Goal: Book appointment/travel/reservation

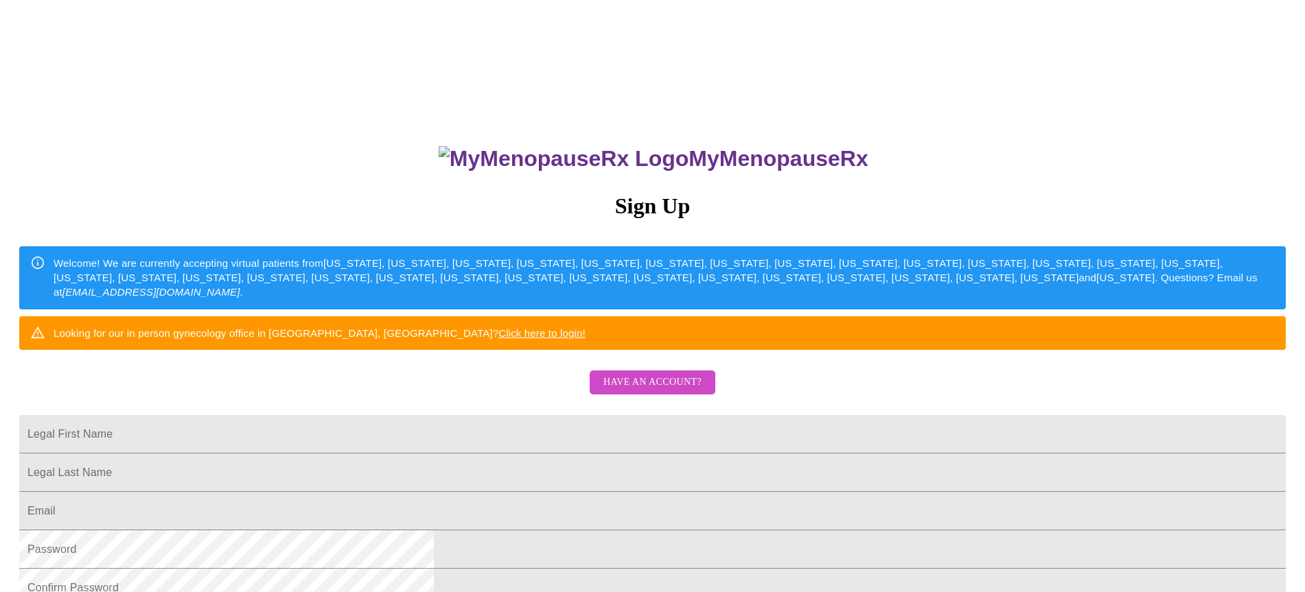
click at [826, 408] on div "MyMenopauseRx Sign Up Welcome! We are currently accepting virtual patients from…" at bounding box center [652, 420] width 1294 height 592
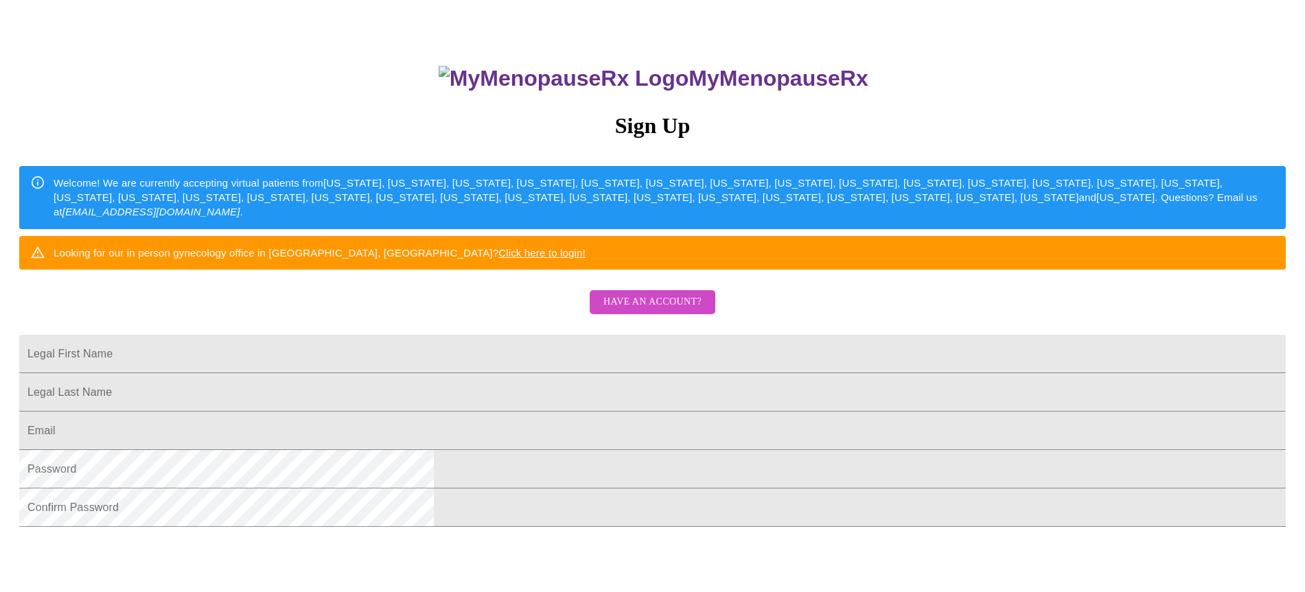
scroll to position [86, 0]
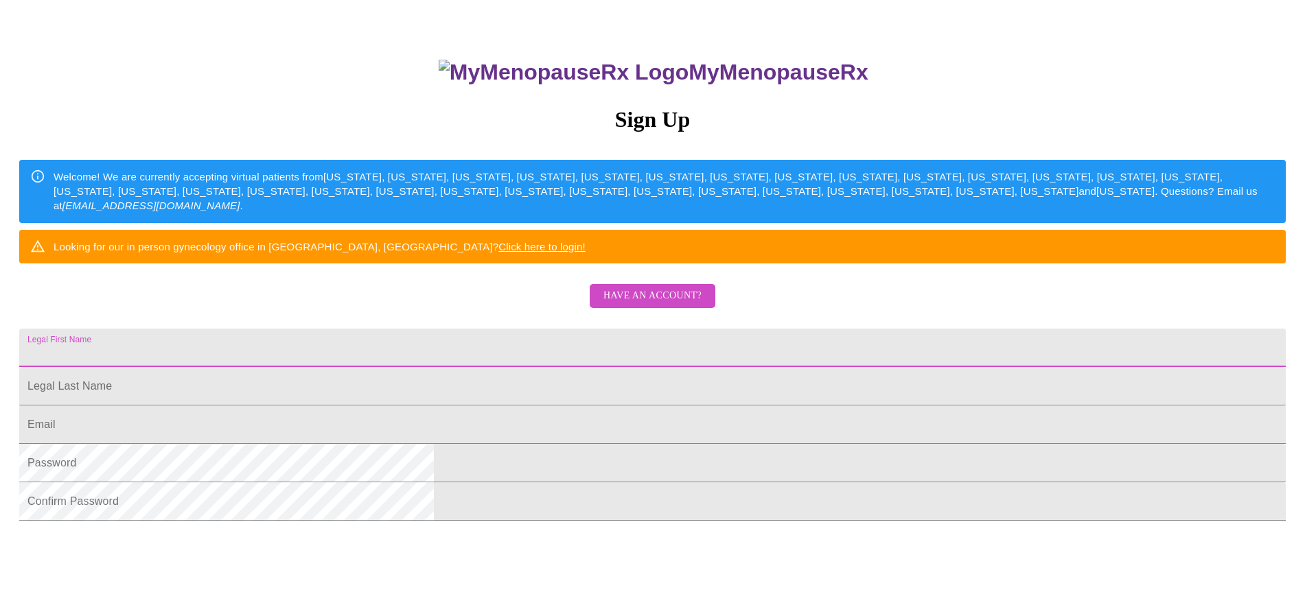
click at [663, 367] on input "Legal First Name" at bounding box center [652, 348] width 1267 height 38
click at [943, 372] on div "MyMenopauseRx Sign Up Welcome! We are currently accepting virtual patients from…" at bounding box center [652, 274] width 1294 height 711
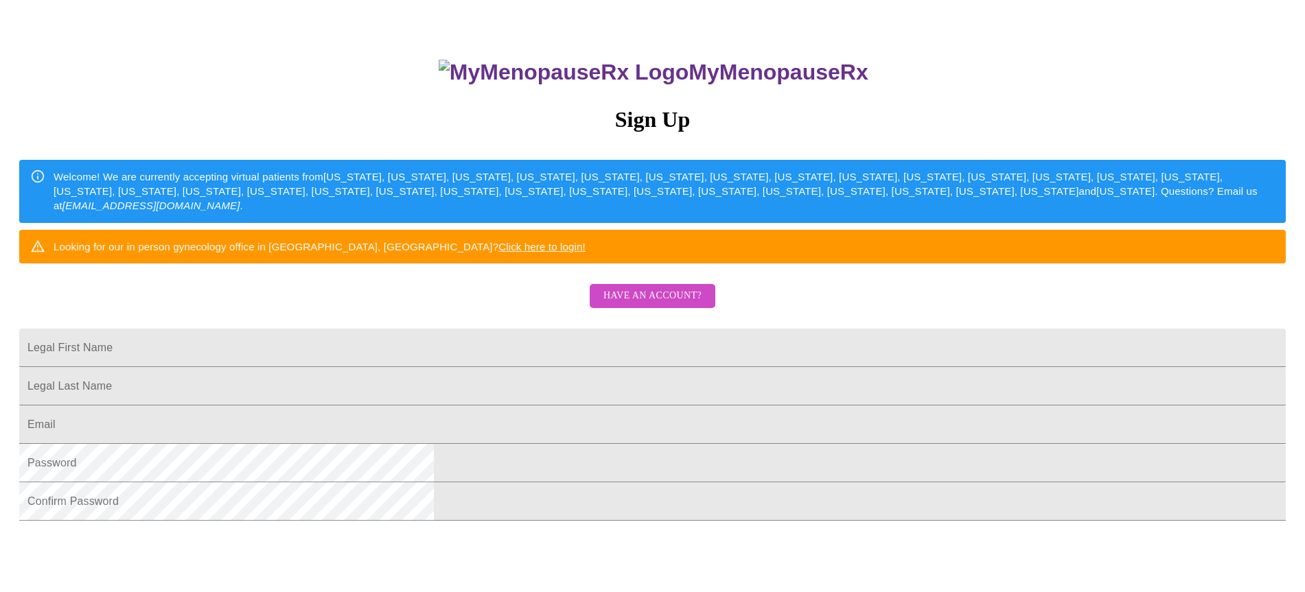
click at [666, 305] on span "Have an account?" at bounding box center [652, 296] width 98 height 17
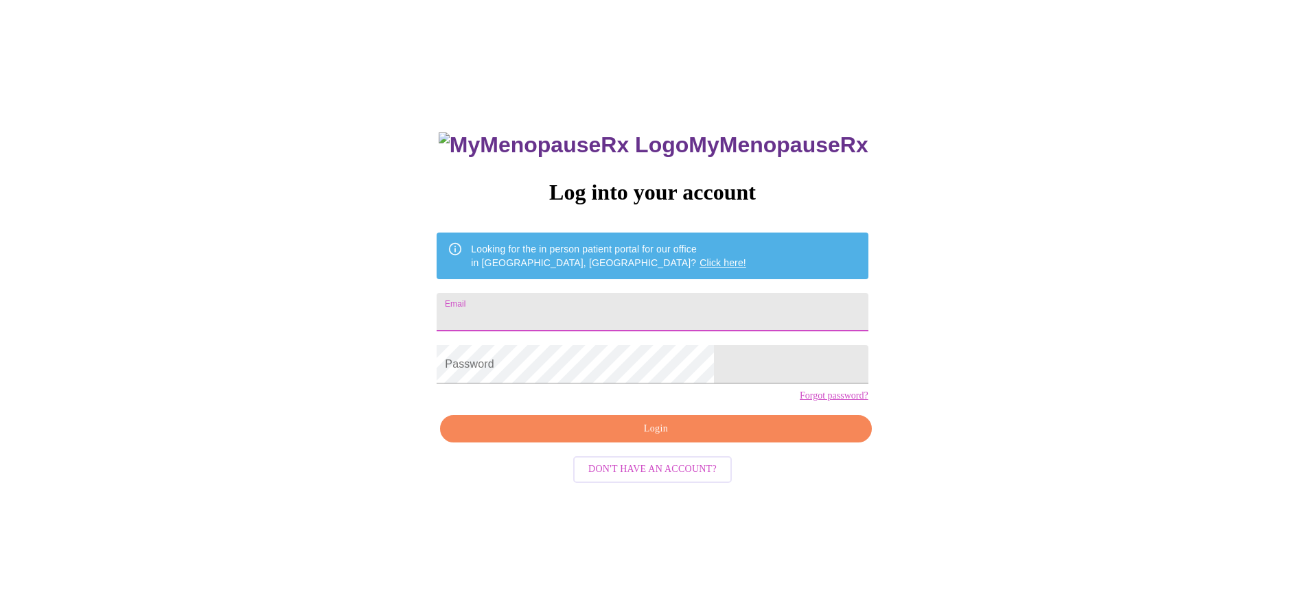
click at [658, 302] on input "Email" at bounding box center [652, 312] width 431 height 38
type input "sarajeanne330@gmail.com"
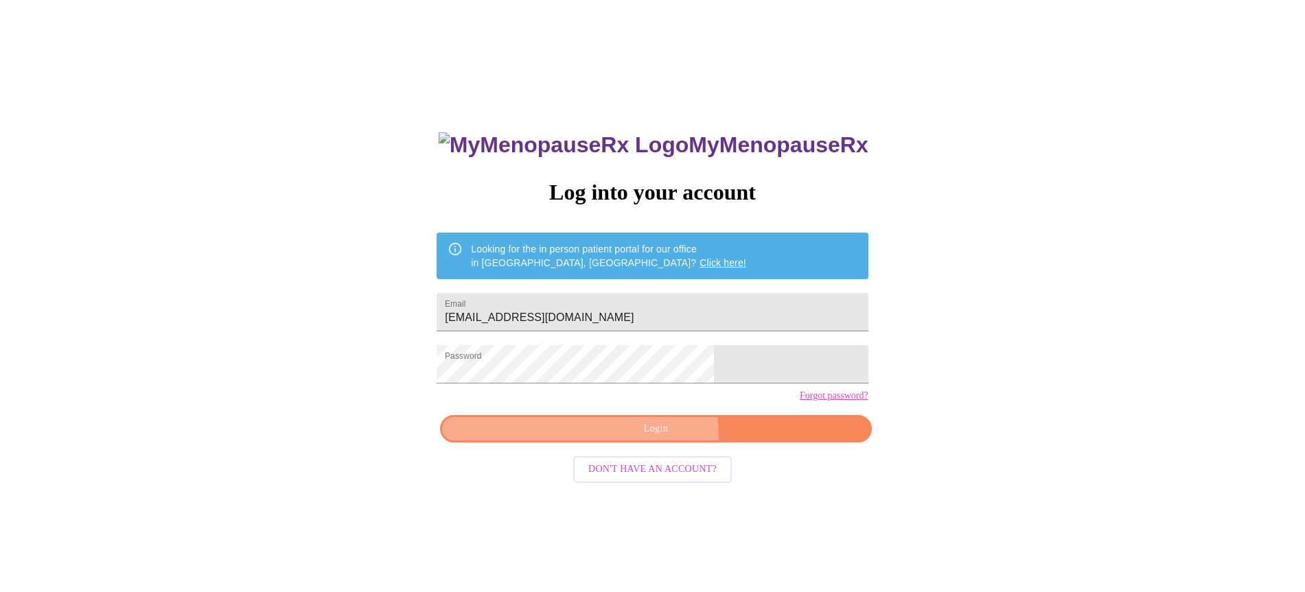
click at [643, 438] on span "Login" at bounding box center [656, 429] width 400 height 17
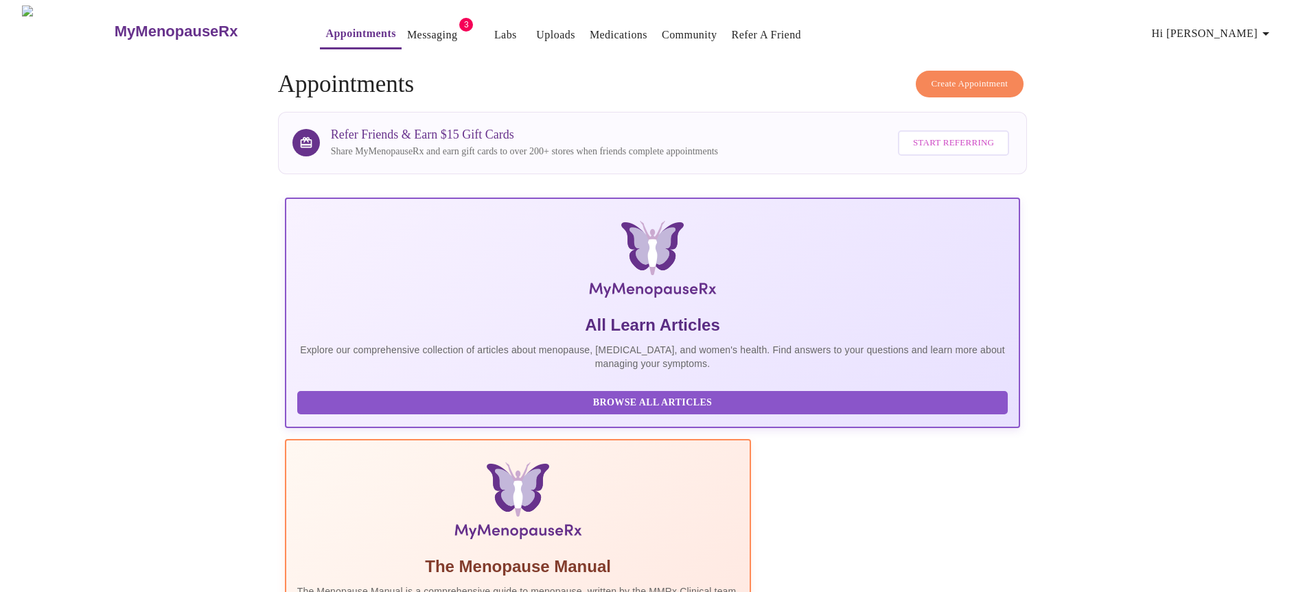
click at [945, 71] on button "Create Appointment" at bounding box center [970, 84] width 108 height 27
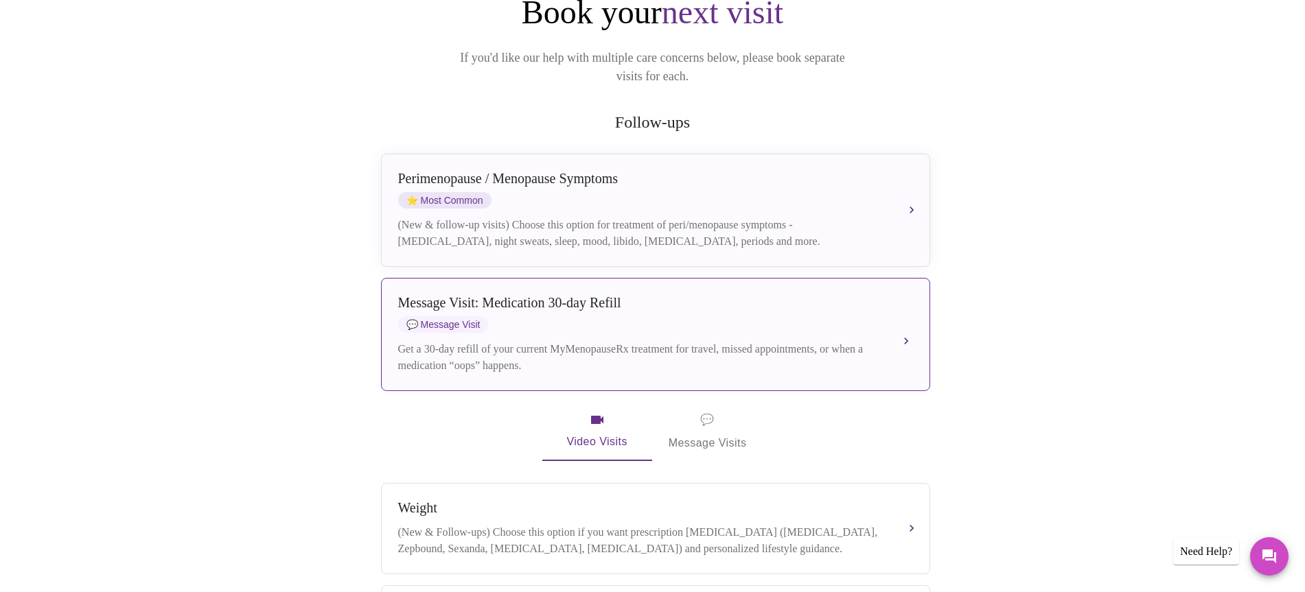
scroll to position [189, 0]
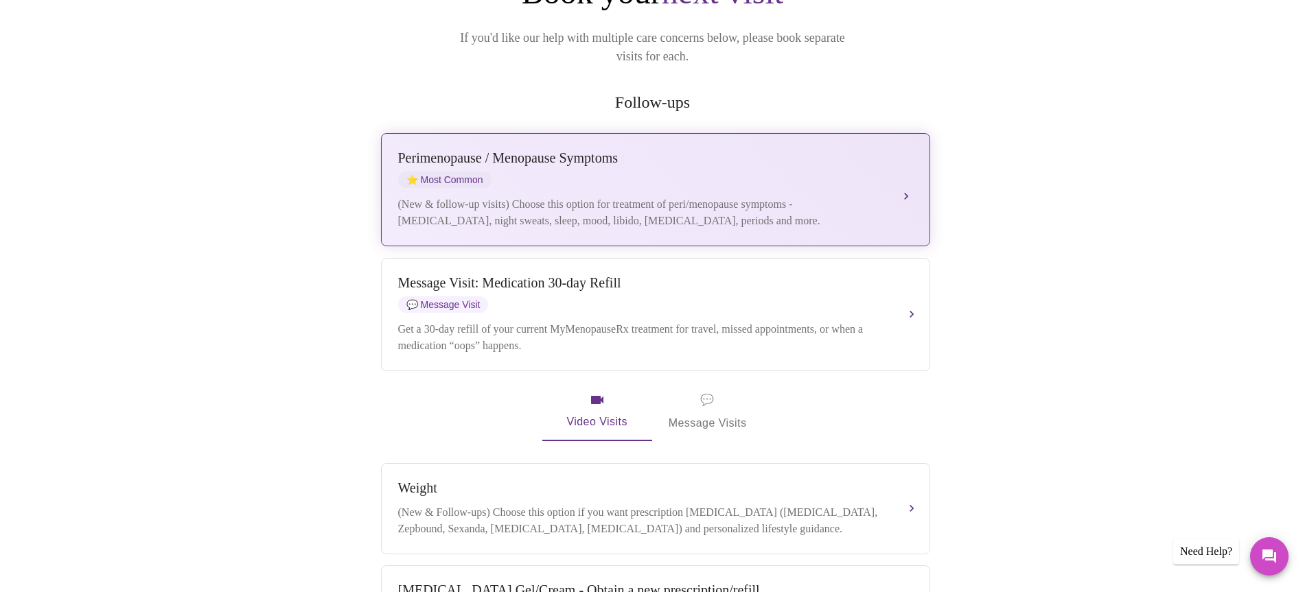
click at [809, 150] on div "Perimenopause / Menopause Symptoms ⭐ Most Common" at bounding box center [641, 169] width 487 height 38
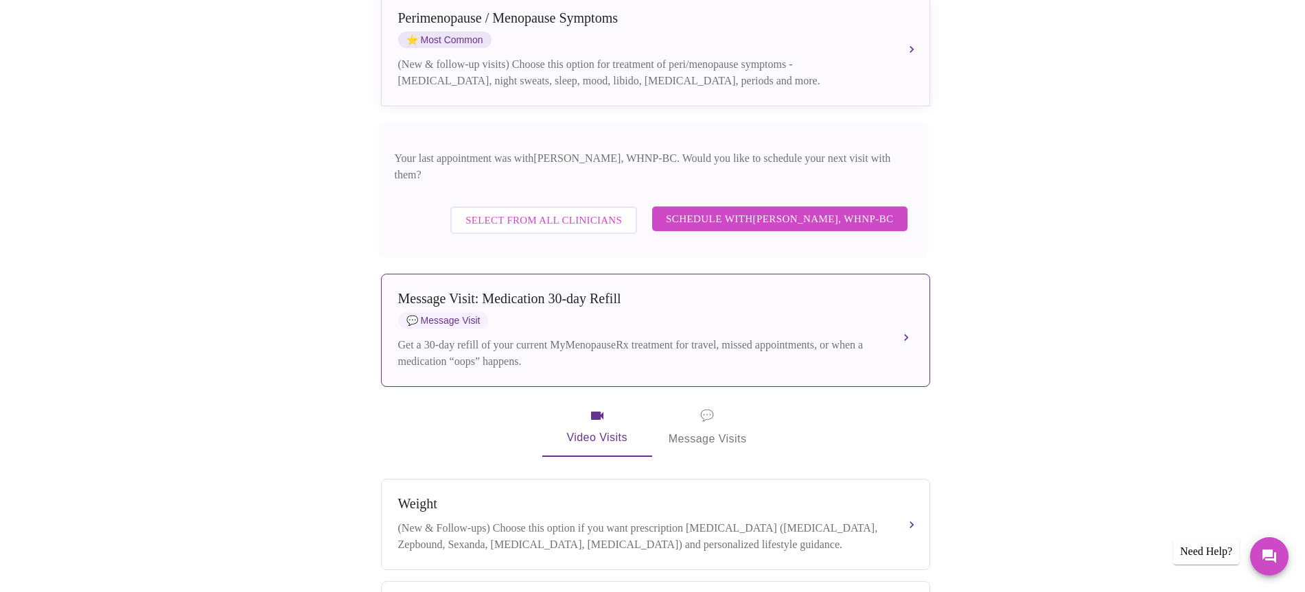
scroll to position [334, 0]
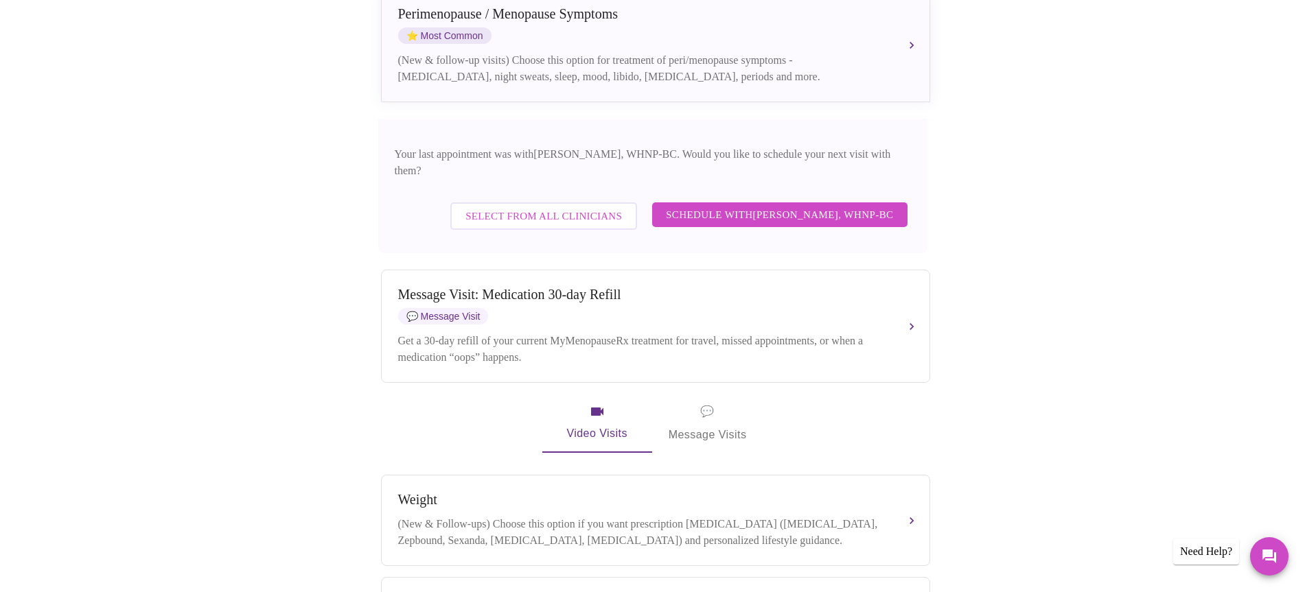
click at [758, 206] on span "Schedule with Meghan Matz, WHNP-BC" at bounding box center [780, 215] width 228 height 18
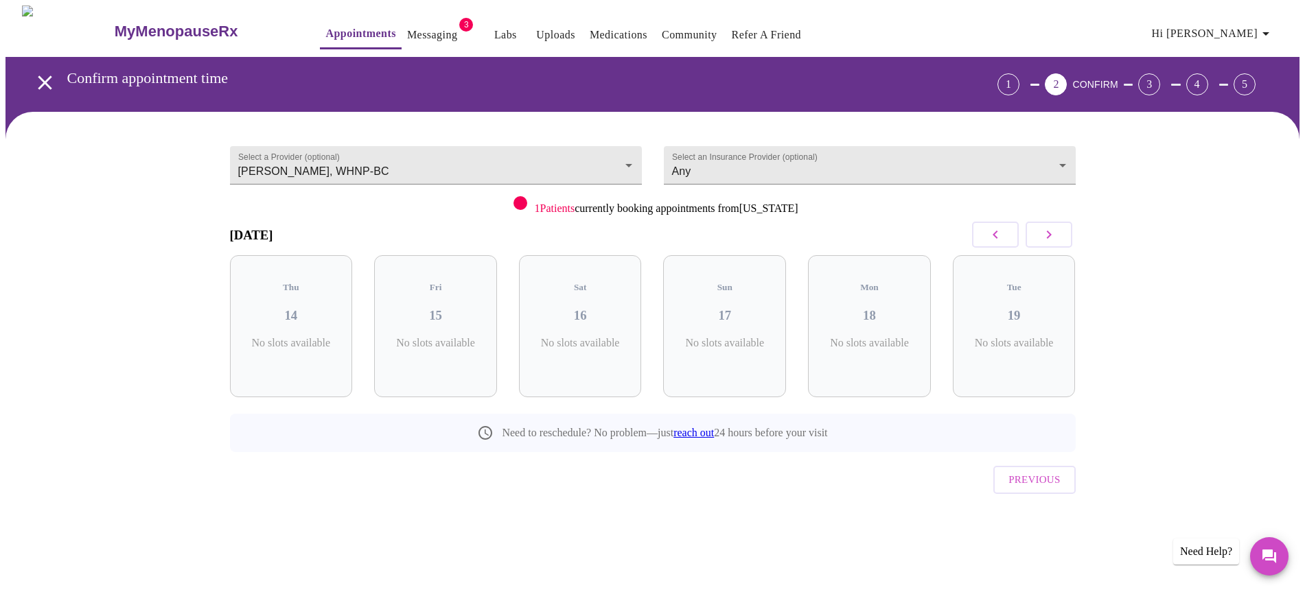
scroll to position [0, 0]
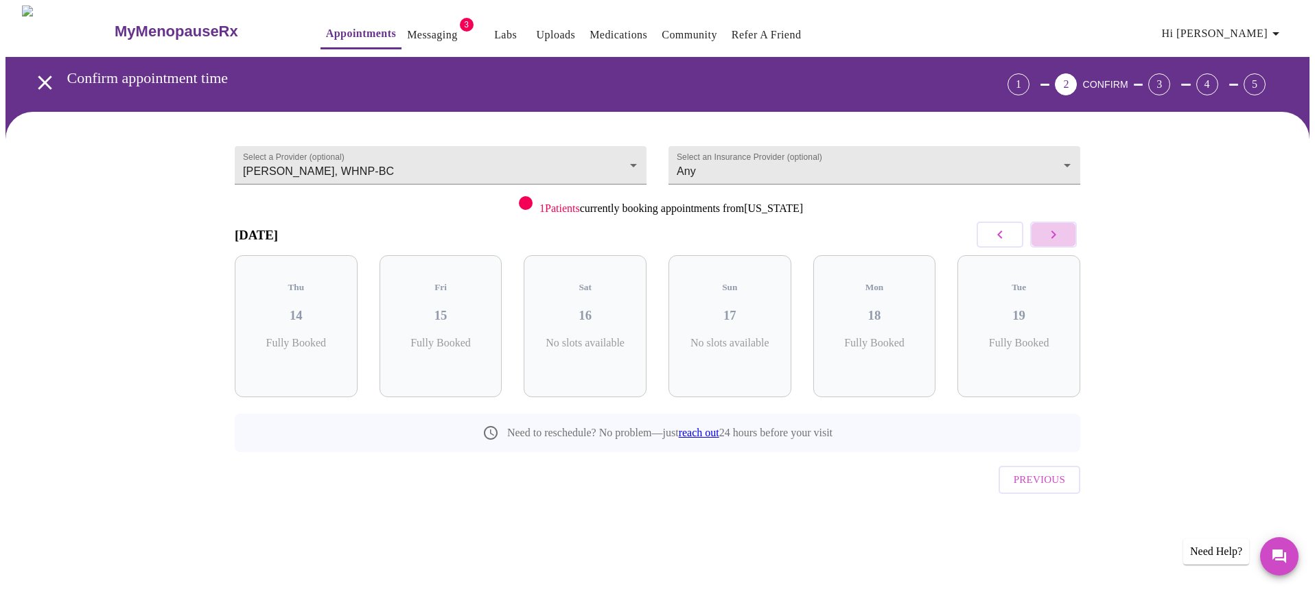
click at [1048, 231] on icon "button" at bounding box center [1054, 235] width 16 height 16
click at [426, 308] on h3 "26" at bounding box center [441, 315] width 101 height 15
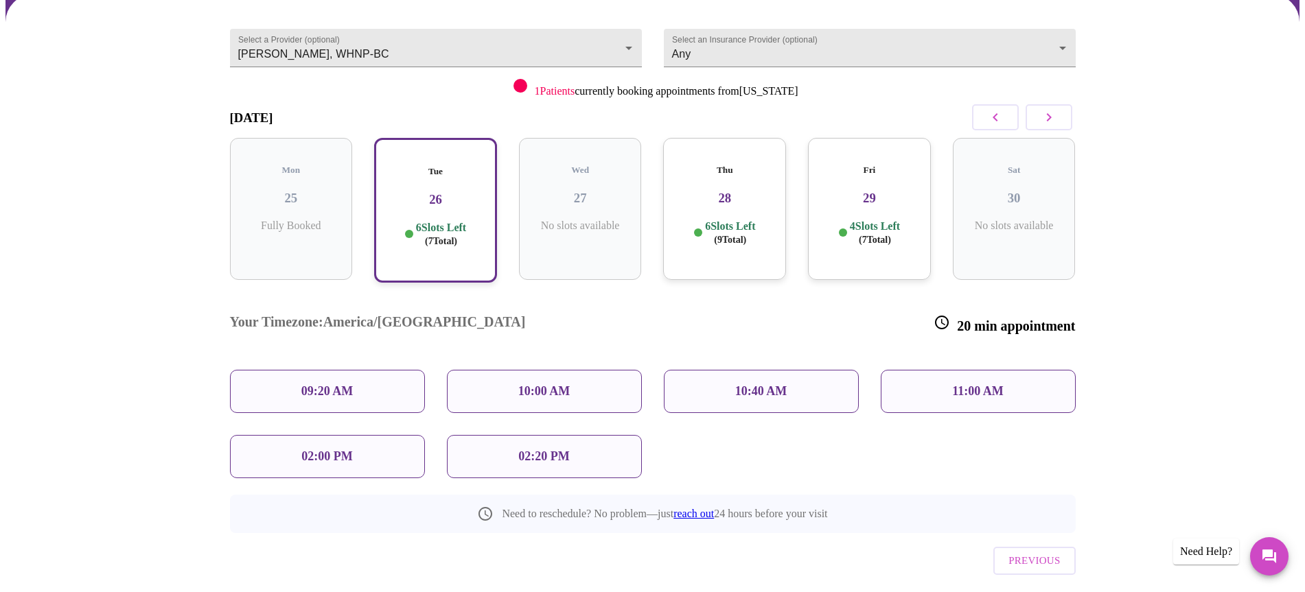
scroll to position [127, 0]
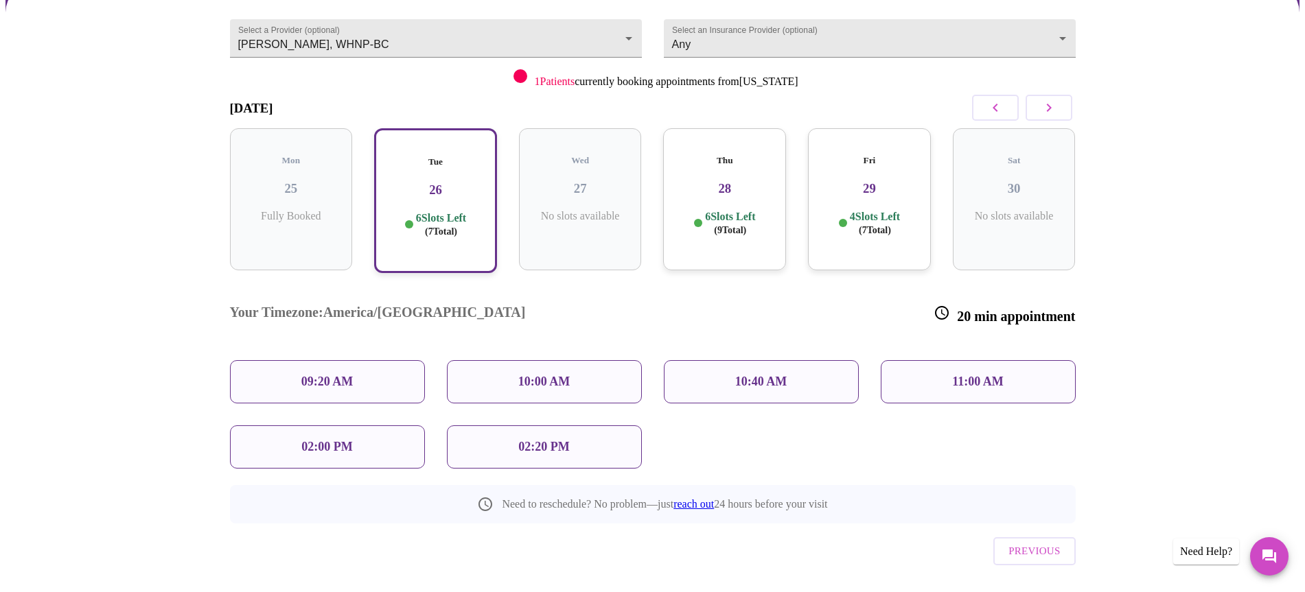
click at [507, 360] on div "10:00 AM" at bounding box center [544, 381] width 195 height 43
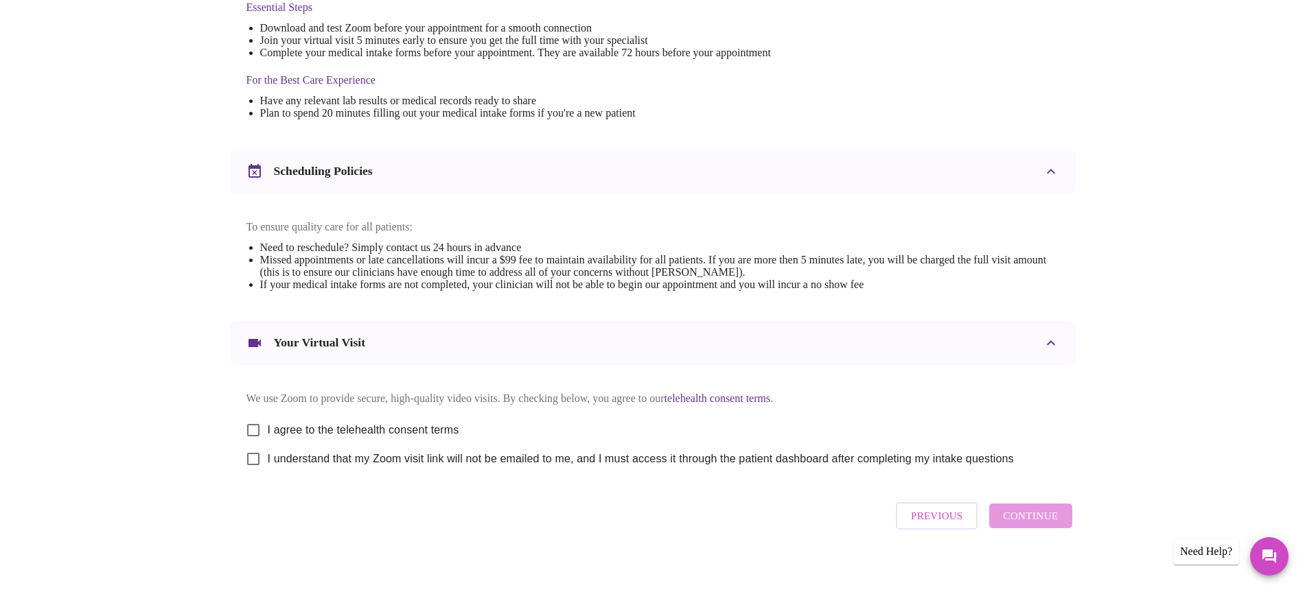
scroll to position [402, 0]
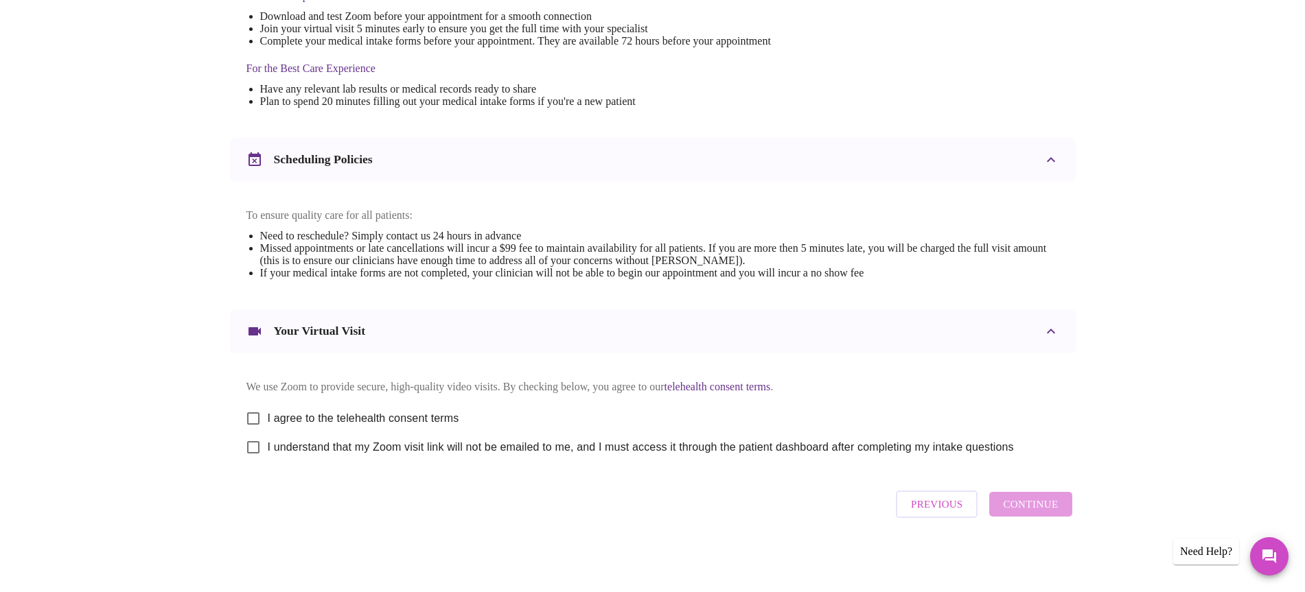
click at [310, 411] on span "I agree to the telehealth consent terms" at bounding box center [364, 419] width 192 height 16
click at [268, 410] on input "I agree to the telehealth consent terms" at bounding box center [253, 418] width 29 height 29
checkbox input "true"
click at [295, 446] on span "I understand that my Zoom visit link will not be emailed to me, and I must acce…" at bounding box center [641, 447] width 746 height 16
click at [268, 446] on input "I understand that my Zoom visit link will not be emailed to me, and I must acce…" at bounding box center [253, 447] width 29 height 29
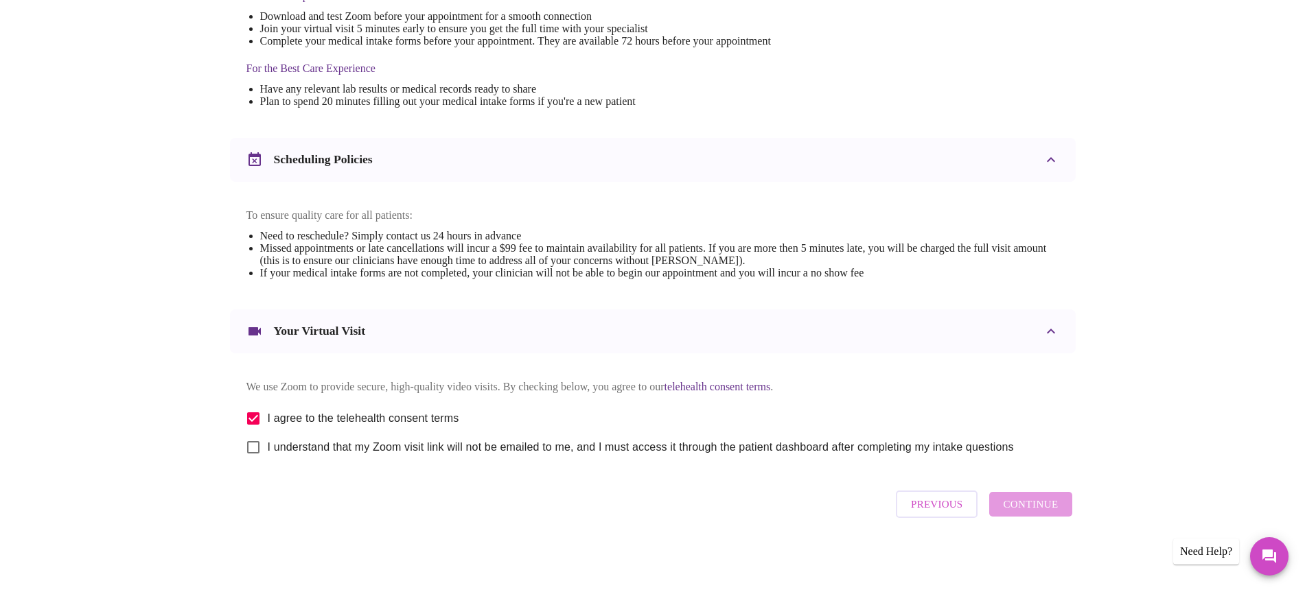
checkbox input "true"
click at [1015, 503] on span "Continue" at bounding box center [1030, 505] width 55 height 18
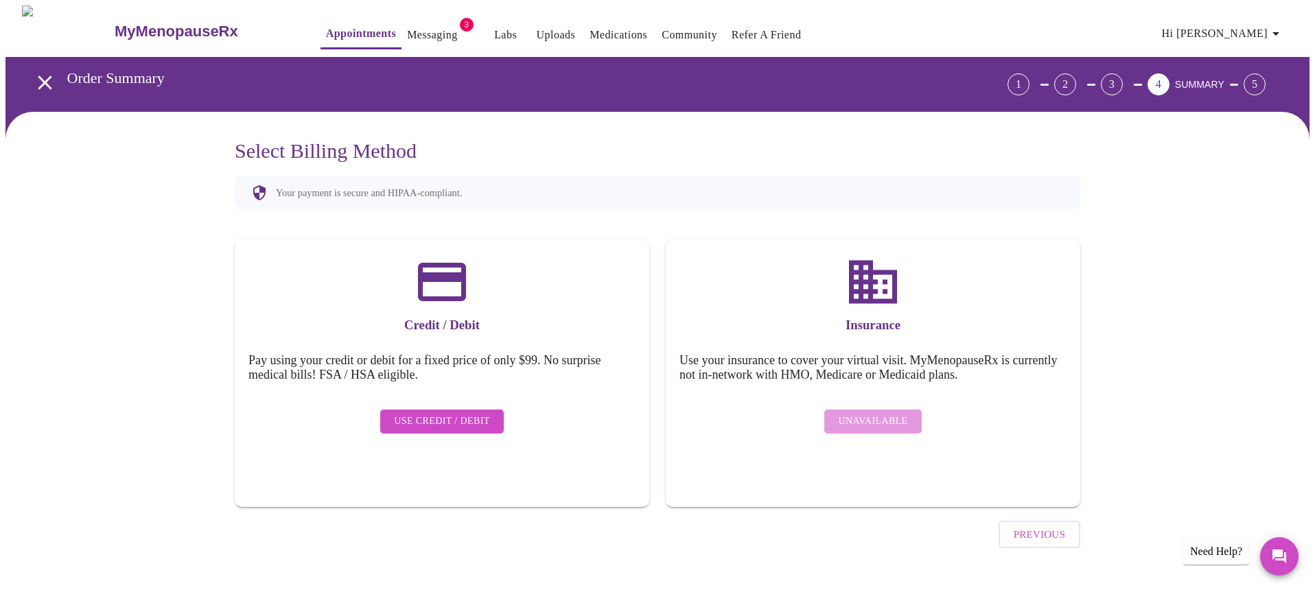
click at [888, 440] on div "Insurance Use your insurance to cover your virtual visit. MyMenopauseRx is curr…" at bounding box center [873, 374] width 415 height 268
click at [886, 426] on div "Unavailable" at bounding box center [873, 422] width 387 height 38
click at [488, 413] on button "Use Credit / Debit" at bounding box center [442, 422] width 124 height 24
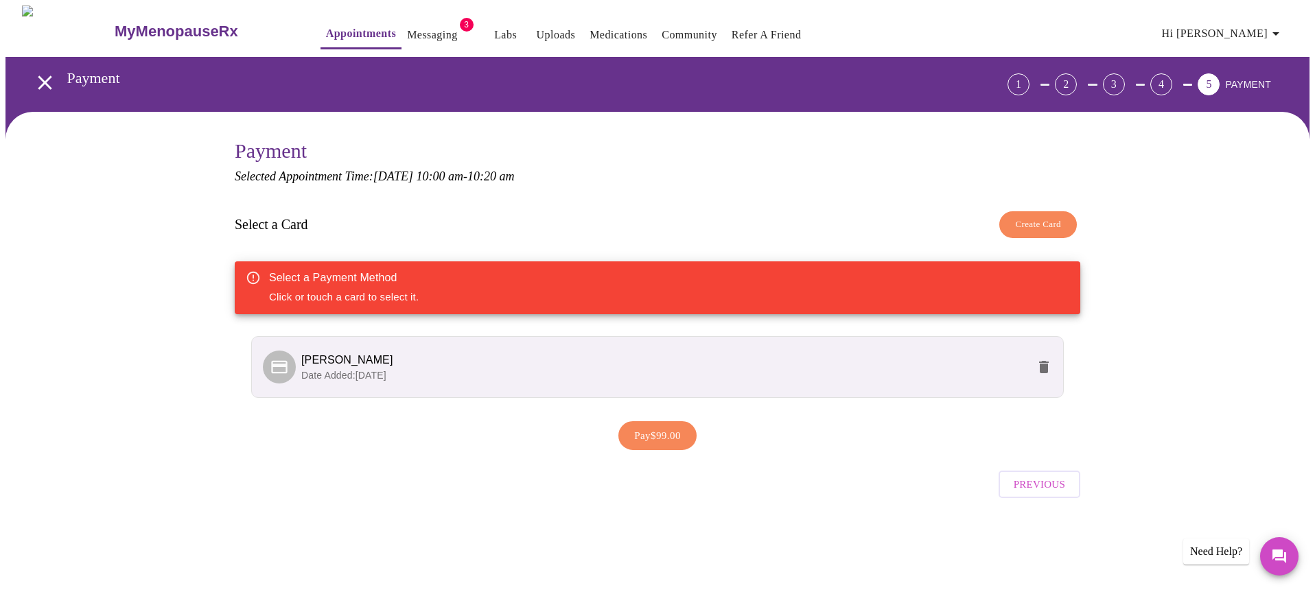
click at [575, 359] on span "[PERSON_NAME]" at bounding box center [664, 360] width 726 height 16
click at [439, 372] on p "Date Added: 07-25-2025" at bounding box center [664, 376] width 726 height 14
click at [647, 435] on span "Pay $99.00" at bounding box center [657, 436] width 47 height 18
click at [840, 293] on div "Select a Payment Method Click or touch a card to select it." at bounding box center [658, 288] width 846 height 53
click at [805, 456] on div "Previous" at bounding box center [658, 480] width 846 height 48
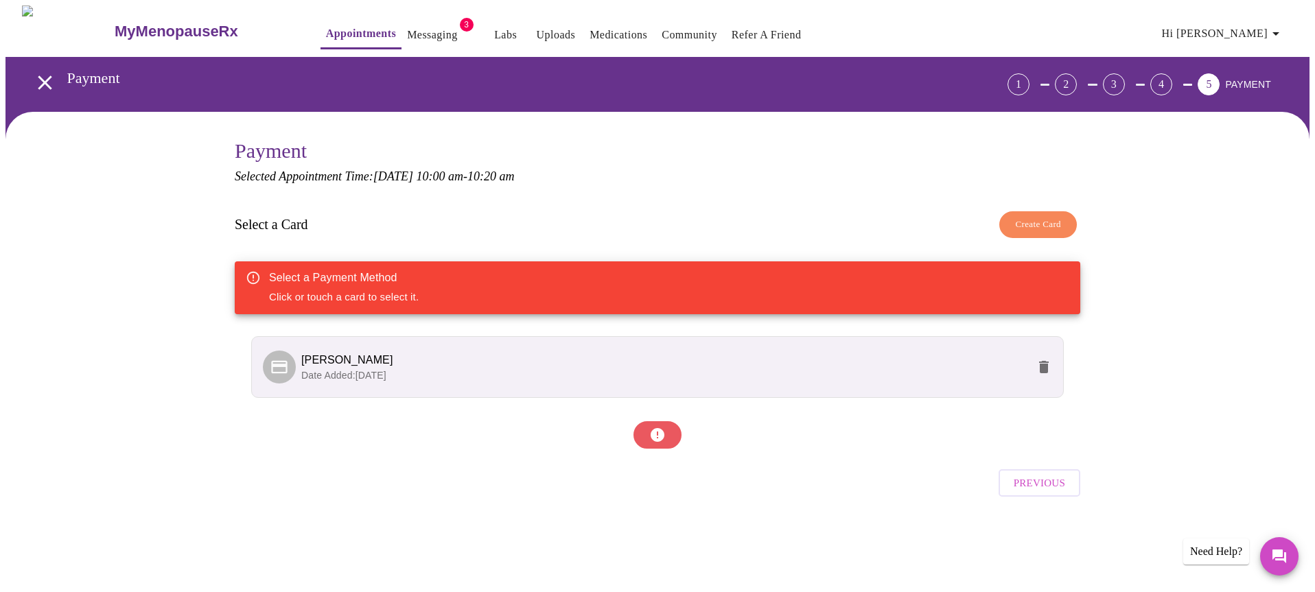
click at [938, 517] on div "Payment Selected Appointment Time: Tuesday, August 26th @ 10:00 am - 10:20 am S…" at bounding box center [657, 338] width 879 height 399
click at [872, 362] on span "[PERSON_NAME]" at bounding box center [664, 360] width 726 height 16
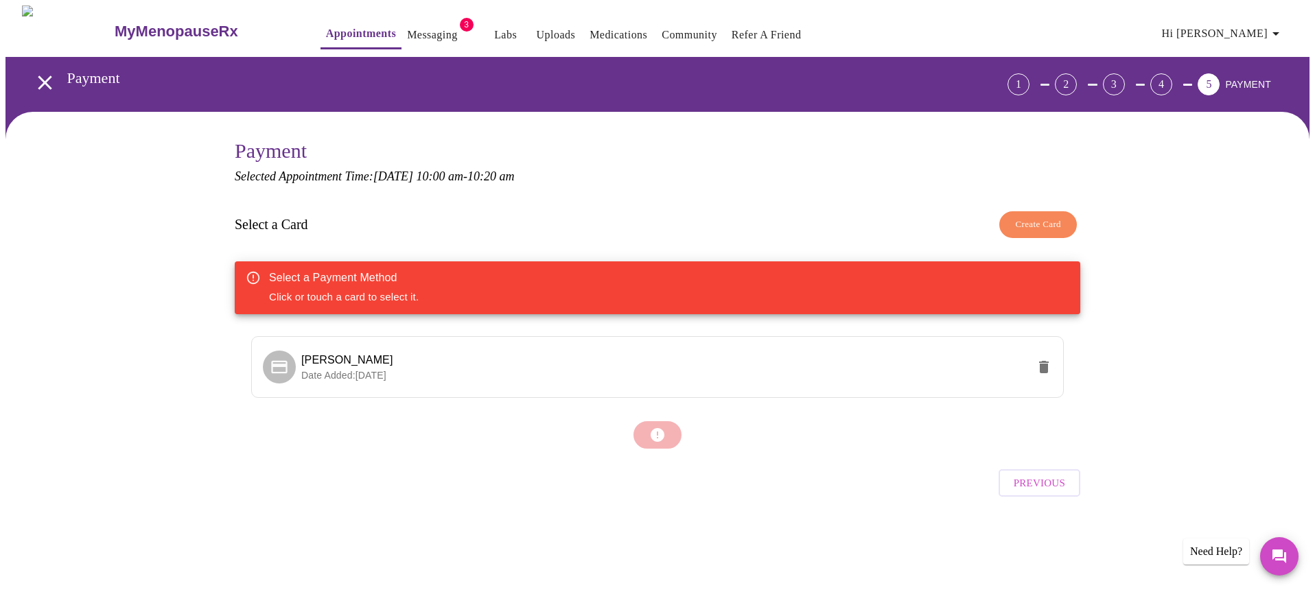
click at [1050, 227] on span "Create Card" at bounding box center [1038, 225] width 46 height 16
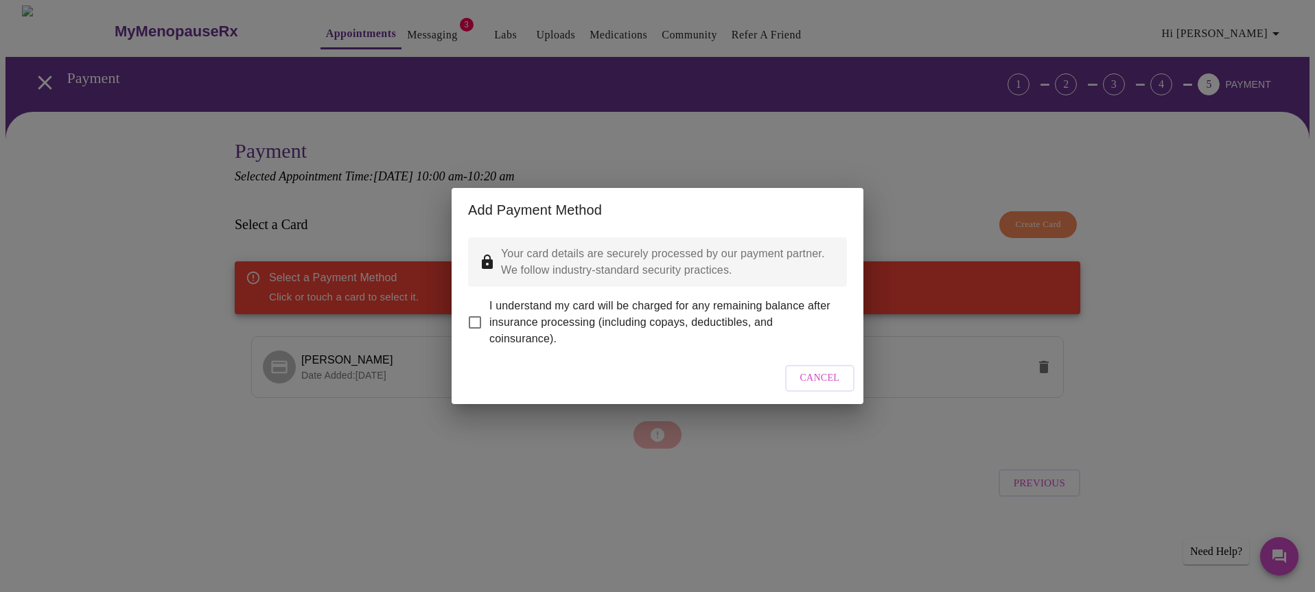
click at [605, 312] on span "I understand my card will be charged for any remaining balance after insurance …" at bounding box center [662, 322] width 347 height 49
click at [489, 312] on input "I understand my card will be charged for any remaining balance after insurance …" at bounding box center [475, 322] width 29 height 29
checkbox input "true"
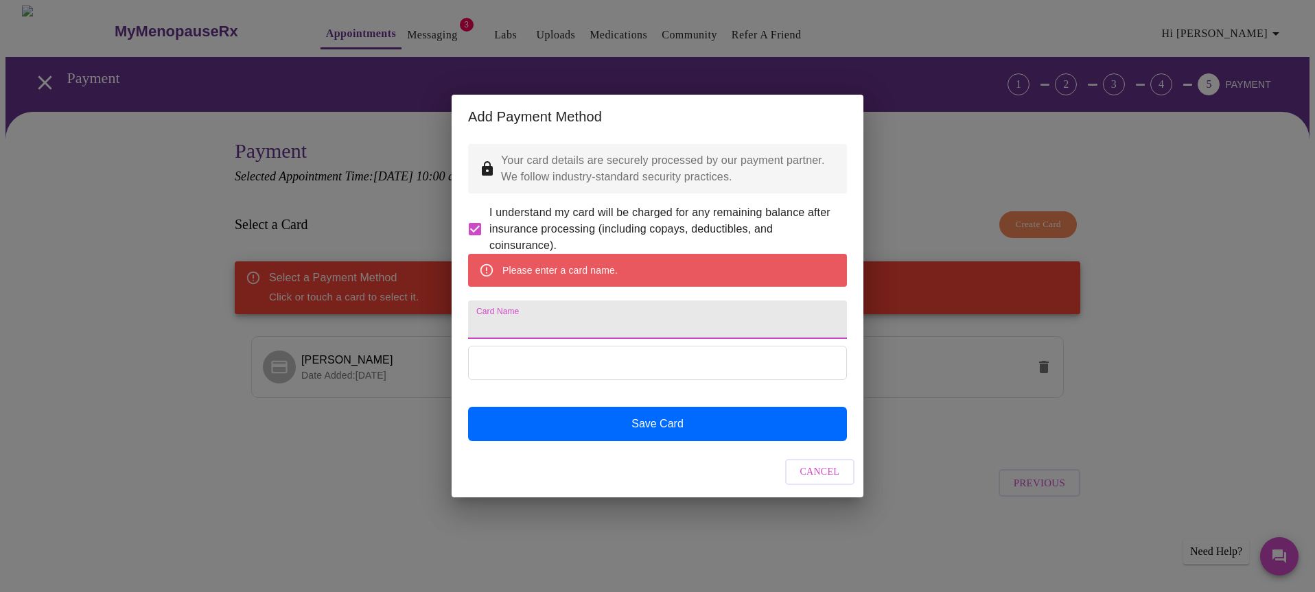
click at [611, 314] on input "Card Name" at bounding box center [657, 320] width 379 height 38
click at [614, 314] on input "Card Name" at bounding box center [657, 320] width 379 height 38
type input "[PERSON_NAME]"
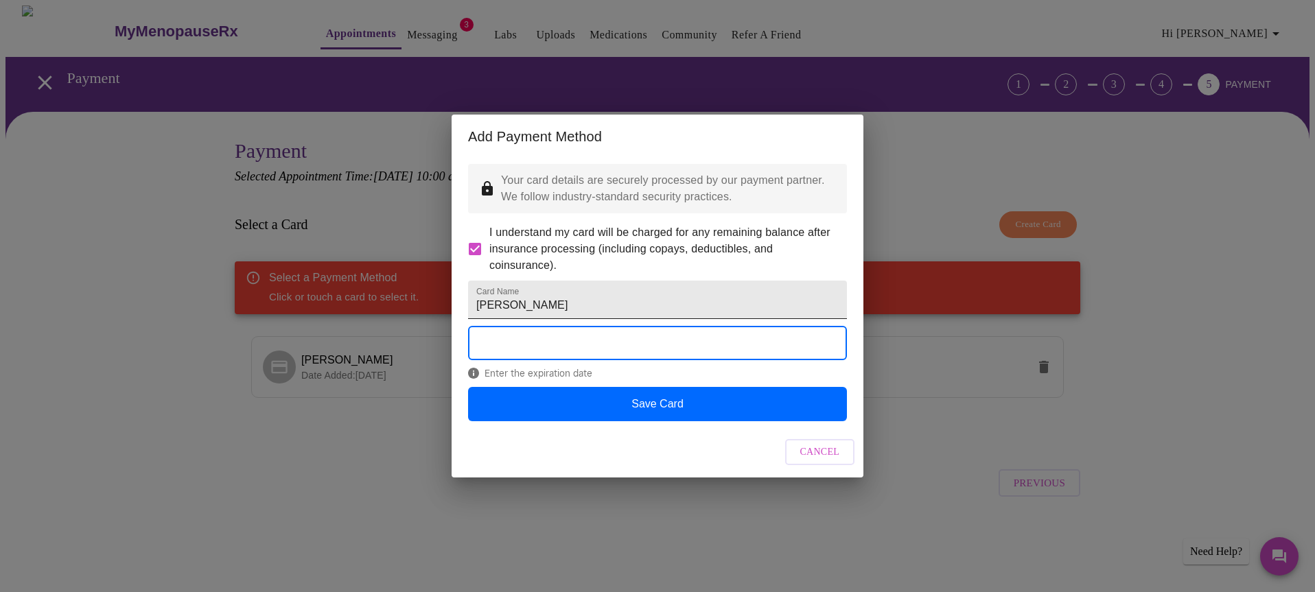
click at [557, 319] on input "[PERSON_NAME]" at bounding box center [657, 300] width 379 height 38
click at [681, 331] on div "Card Name Sara Chamberlain Enter the zip code Save Card" at bounding box center [657, 348] width 379 height 148
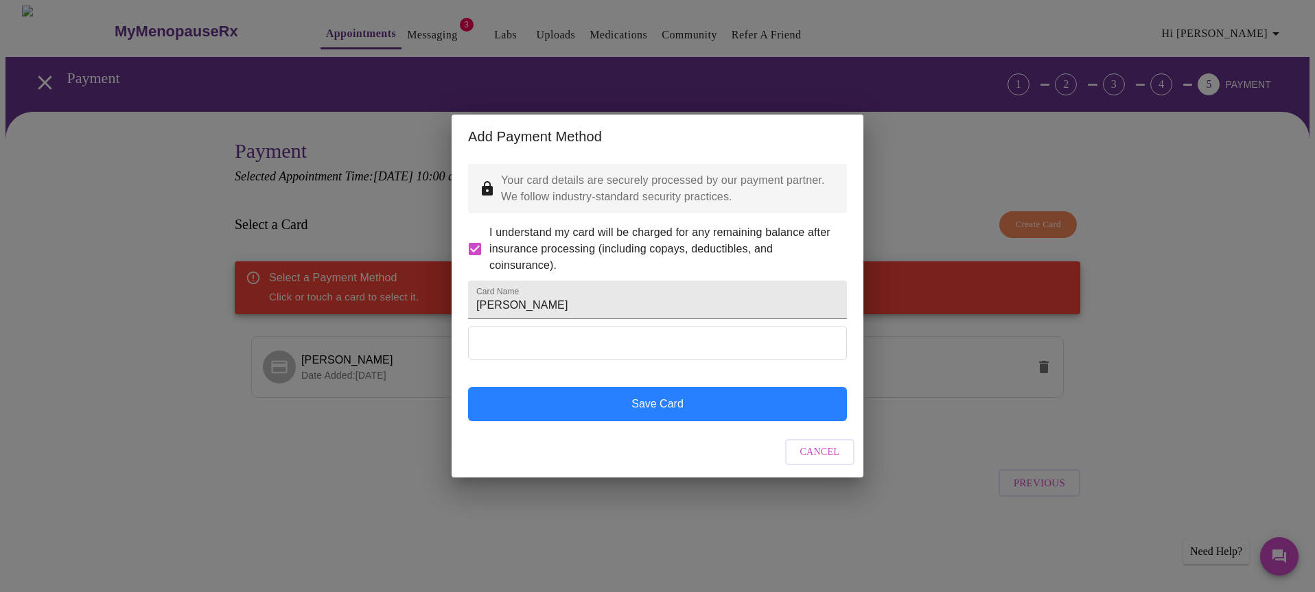
click at [645, 422] on button "Save Card" at bounding box center [657, 404] width 379 height 34
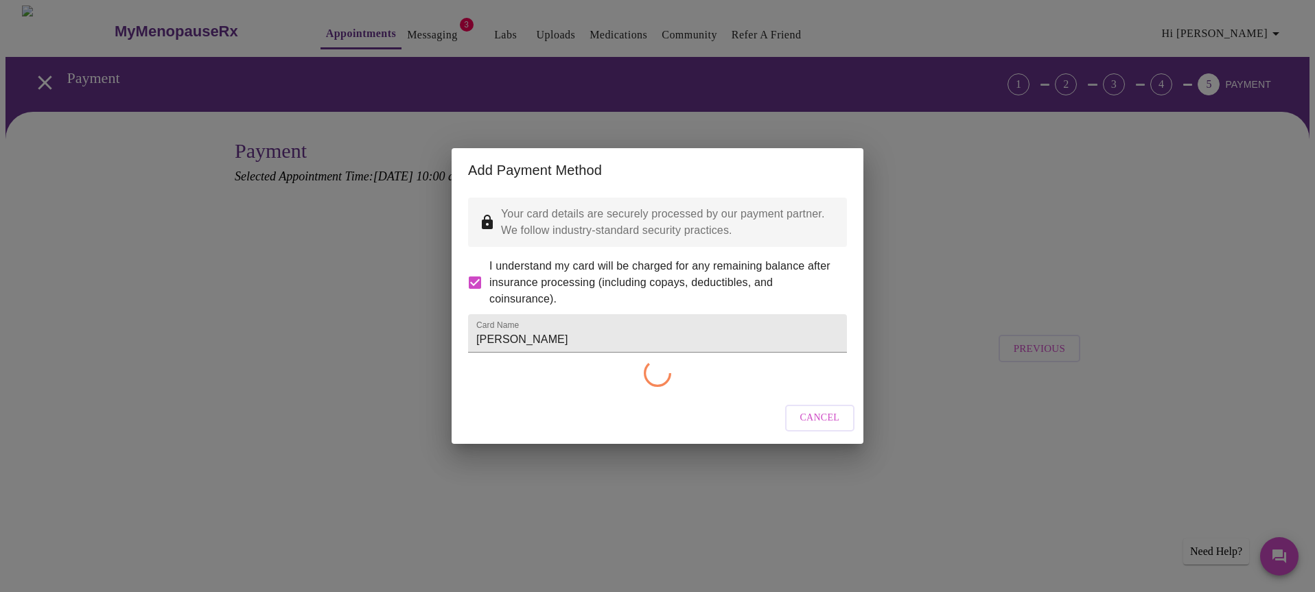
checkbox input "false"
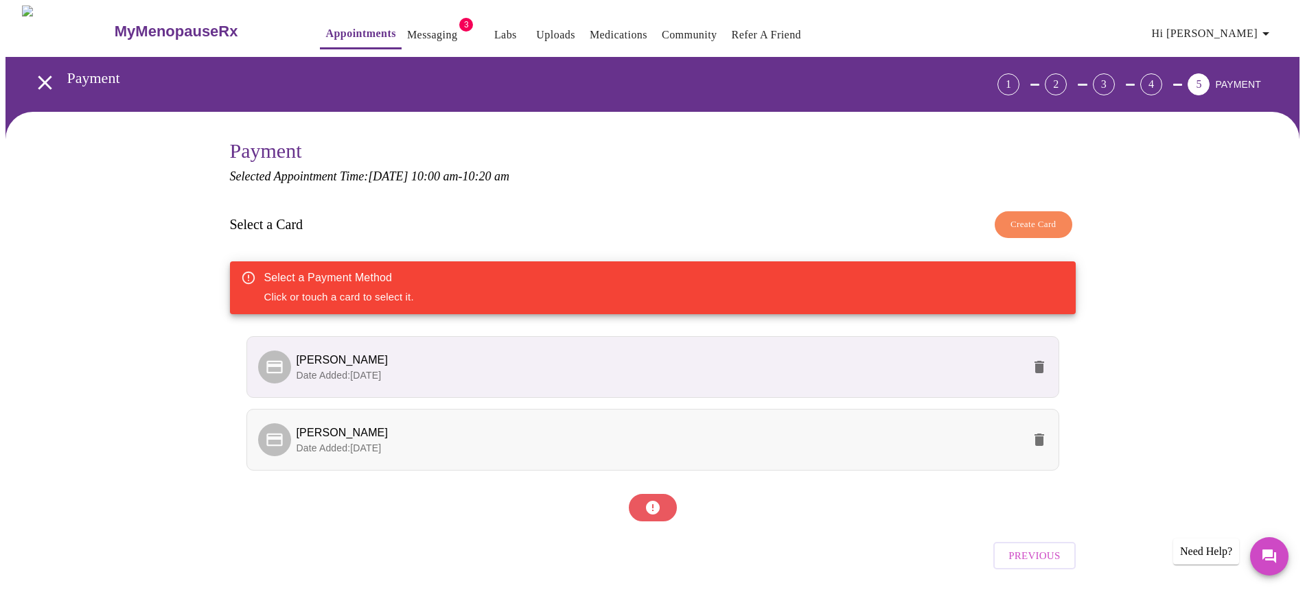
click at [814, 444] on p "Date Added: [DATE]" at bounding box center [660, 448] width 726 height 14
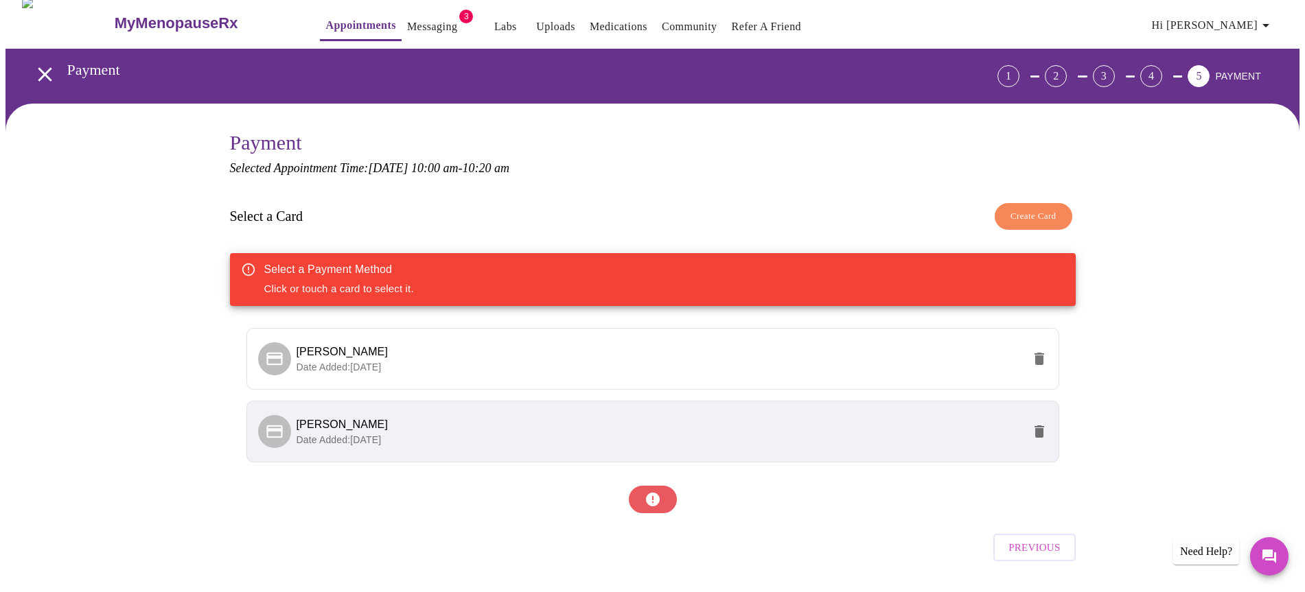
scroll to position [41, 0]
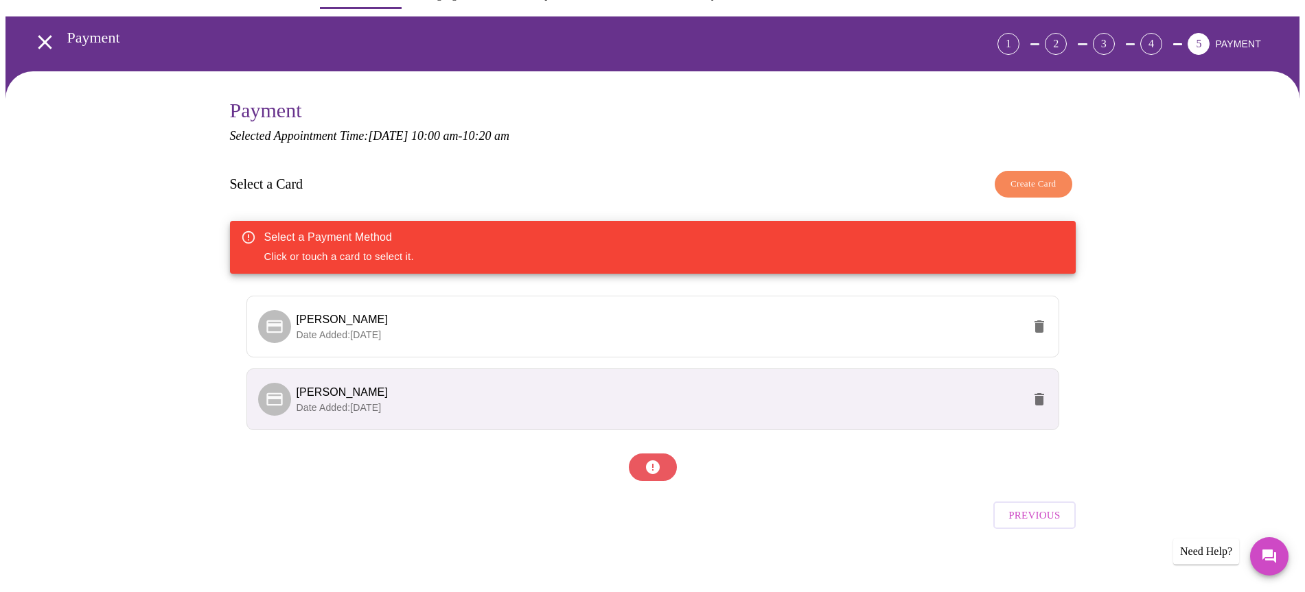
click at [758, 404] on p "Date Added: [DATE]" at bounding box center [660, 408] width 726 height 14
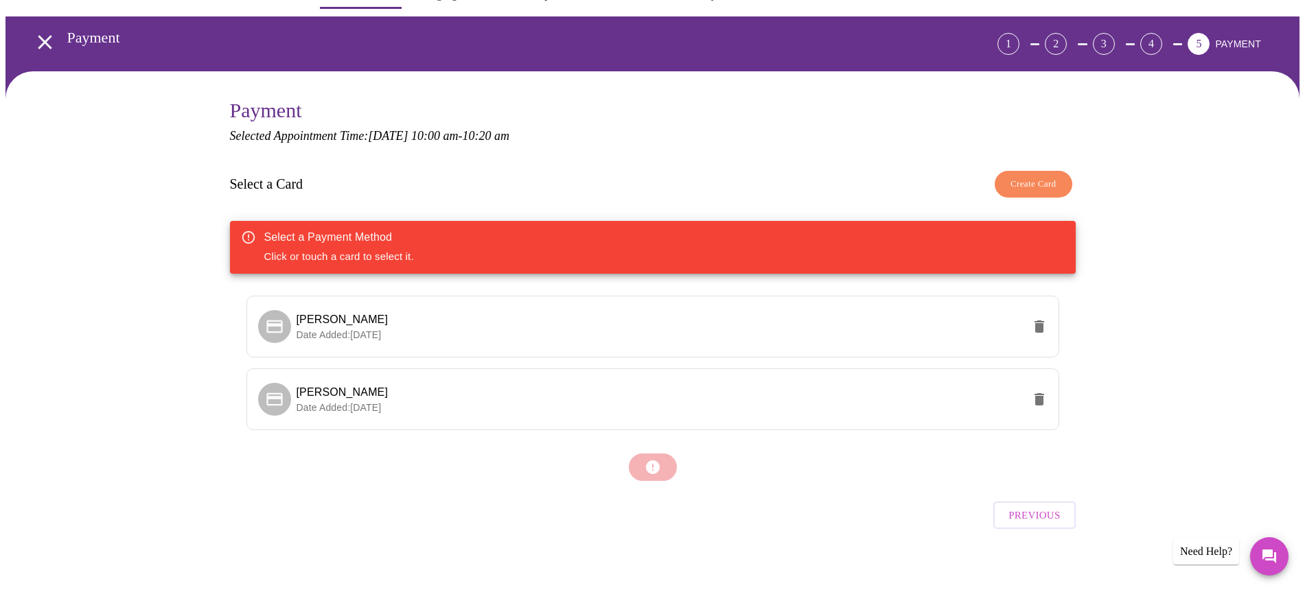
click at [739, 469] on div at bounding box center [653, 467] width 846 height 41
click at [896, 164] on div "Select a Card Create Card" at bounding box center [653, 184] width 846 height 41
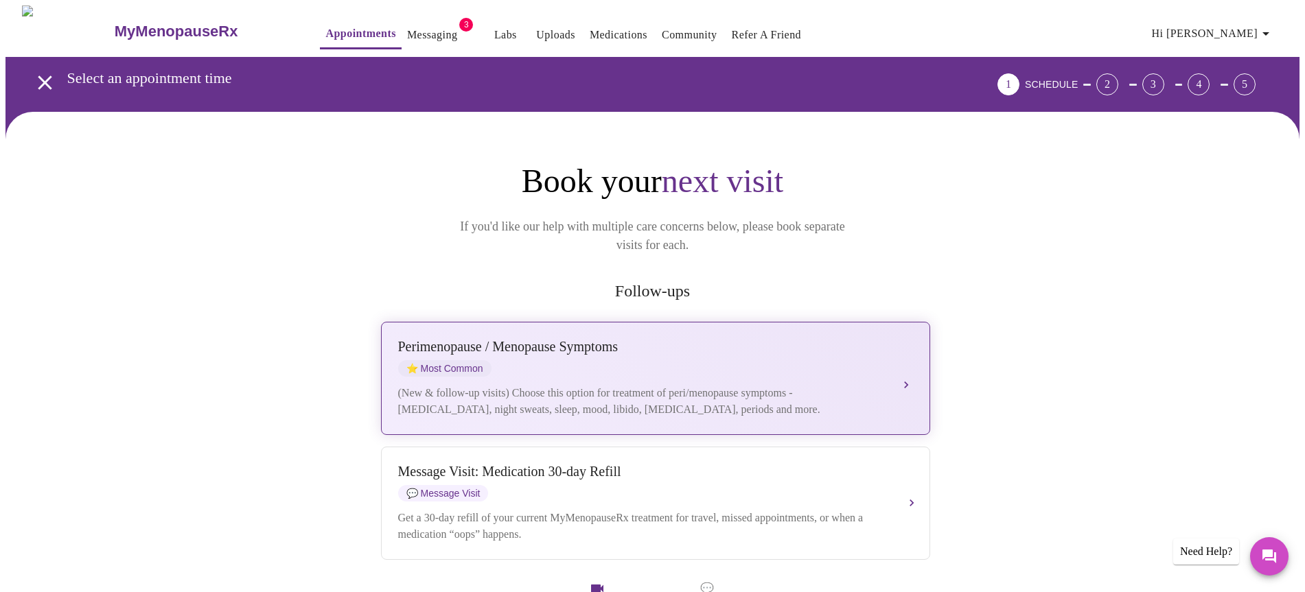
click at [783, 361] on div "[MEDICAL_DATA] / Menopause Symptoms ⭐ Most Common (New & follow-up visits) Choo…" at bounding box center [655, 378] width 515 height 79
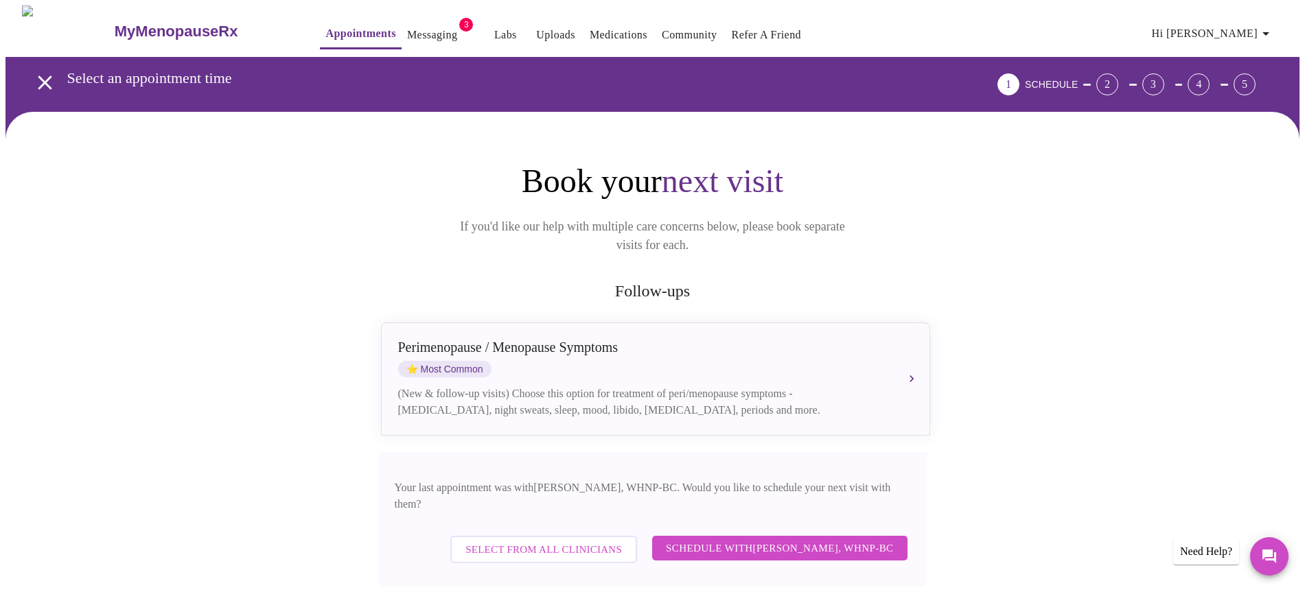
click at [596, 541] on span "Select from All Clinicians" at bounding box center [543, 550] width 157 height 18
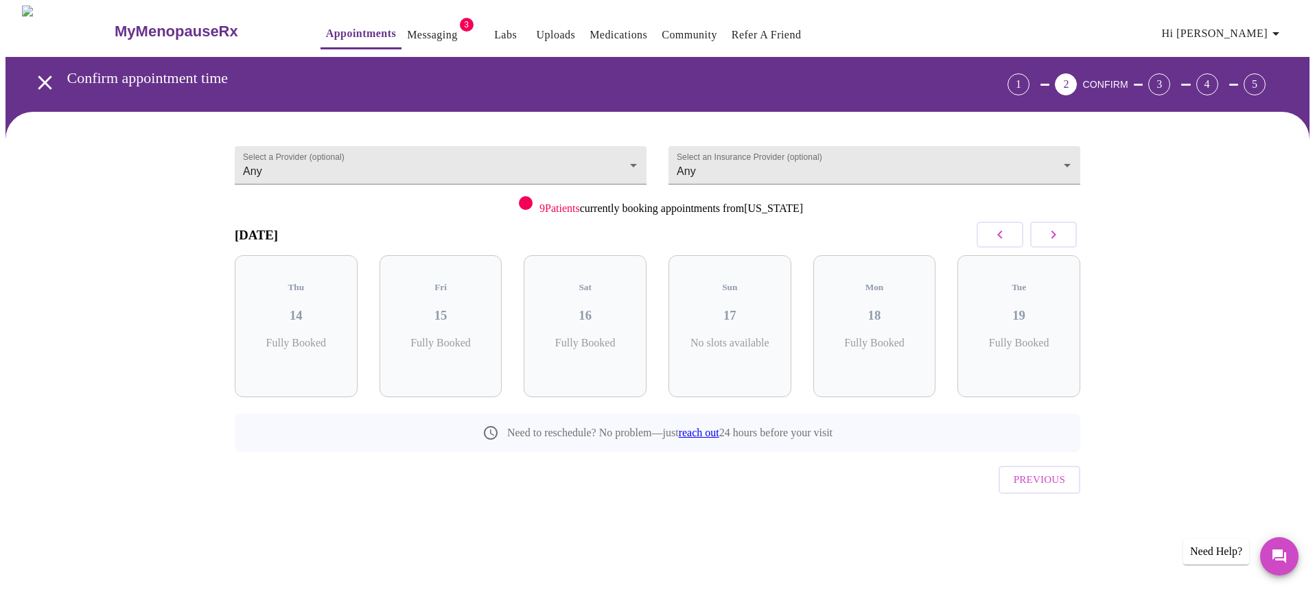
click at [1066, 231] on button "button" at bounding box center [1053, 235] width 47 height 26
click at [712, 308] on h3 "22" at bounding box center [730, 315] width 101 height 15
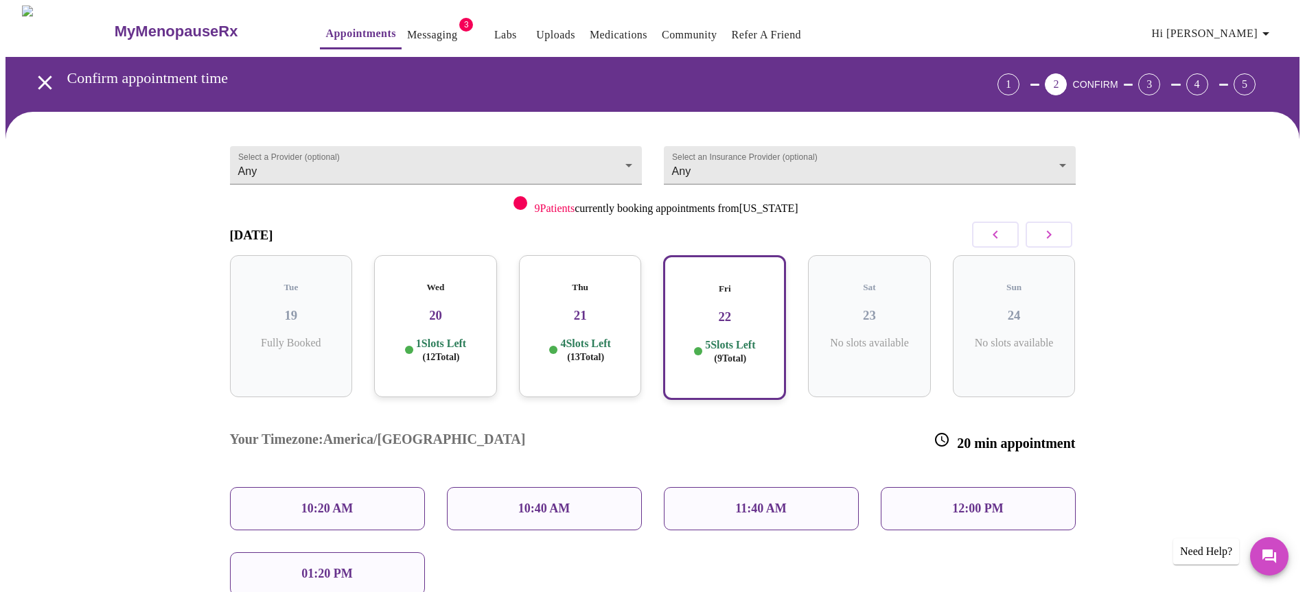
click at [945, 487] on div "12:00 PM" at bounding box center [978, 508] width 195 height 43
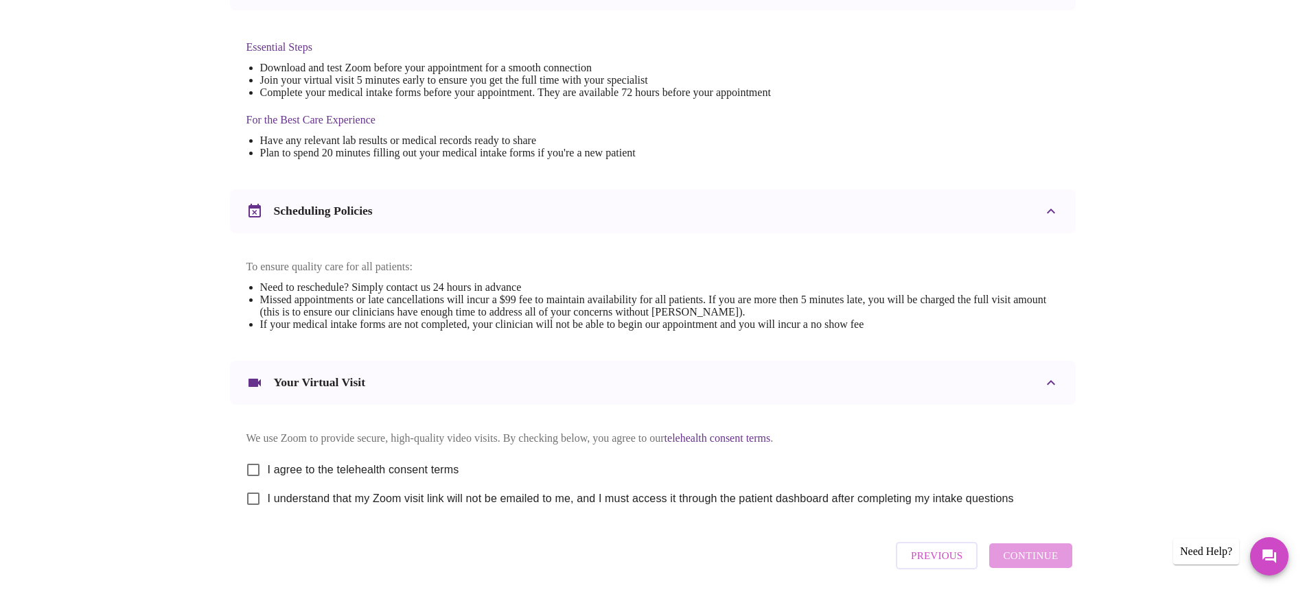
scroll to position [378, 0]
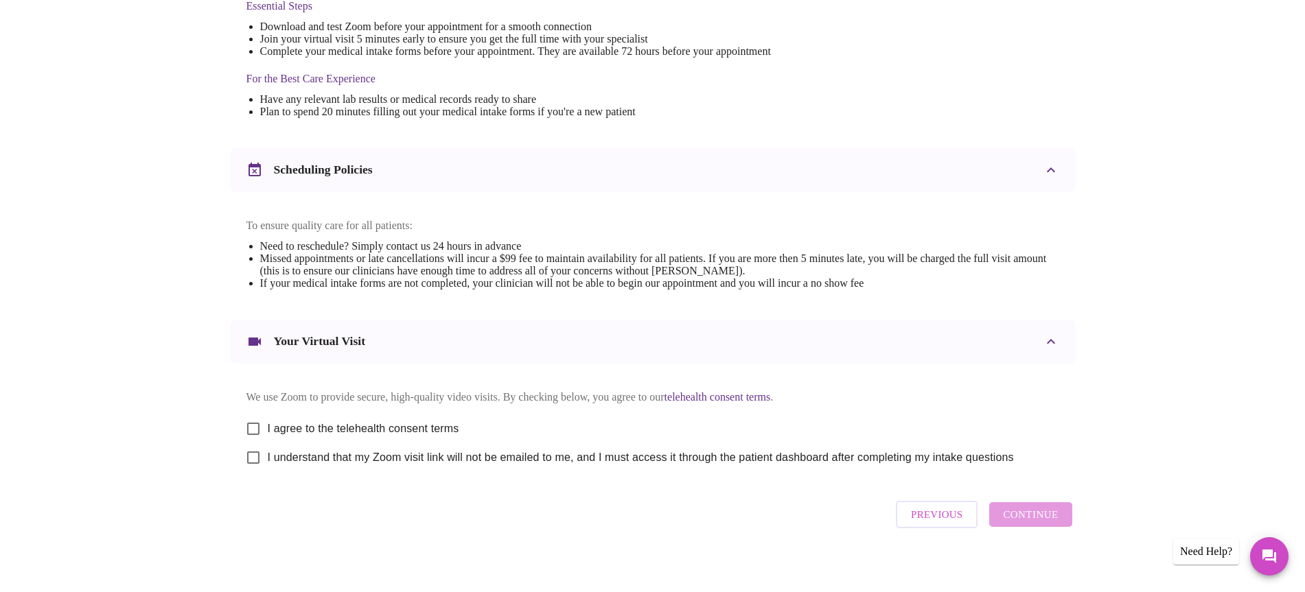
click at [407, 437] on span "I agree to the telehealth consent terms" at bounding box center [364, 429] width 192 height 16
click at [268, 439] on input "I agree to the telehealth consent terms" at bounding box center [253, 429] width 29 height 29
checkbox input "true"
click at [386, 466] on span "I understand that my Zoom visit link will not be emailed to me, and I must acce…" at bounding box center [641, 458] width 746 height 16
click at [268, 468] on input "I understand that my Zoom visit link will not be emailed to me, and I must acce…" at bounding box center [253, 457] width 29 height 29
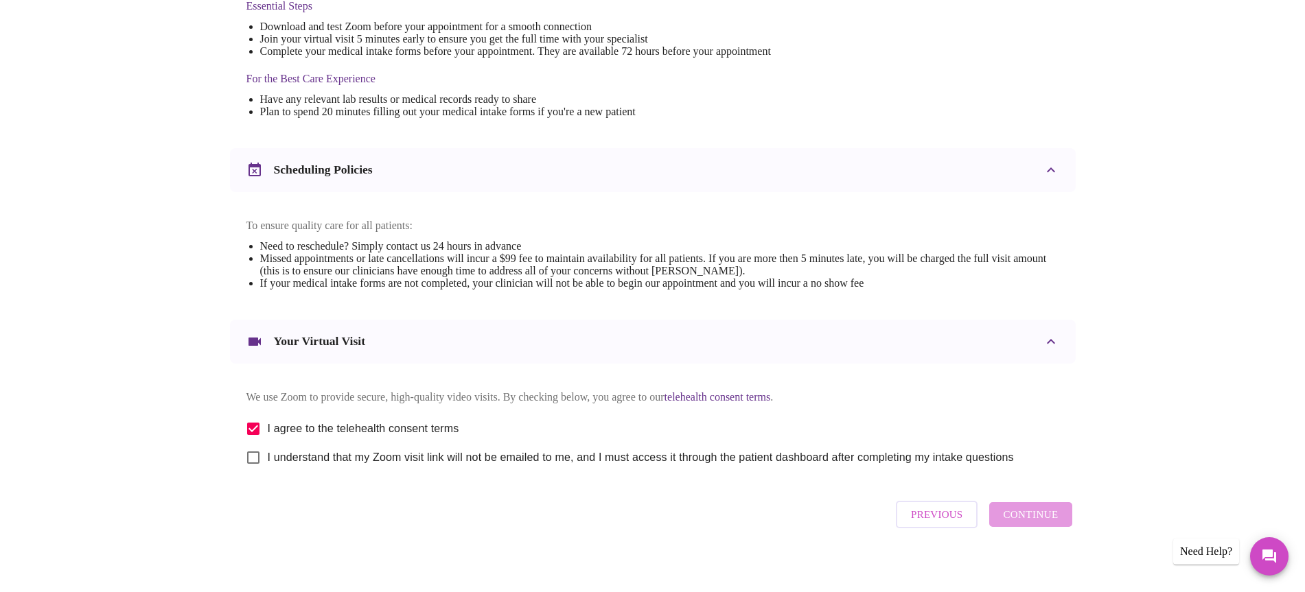
checkbox input "true"
click at [1042, 524] on span "Continue" at bounding box center [1030, 515] width 55 height 18
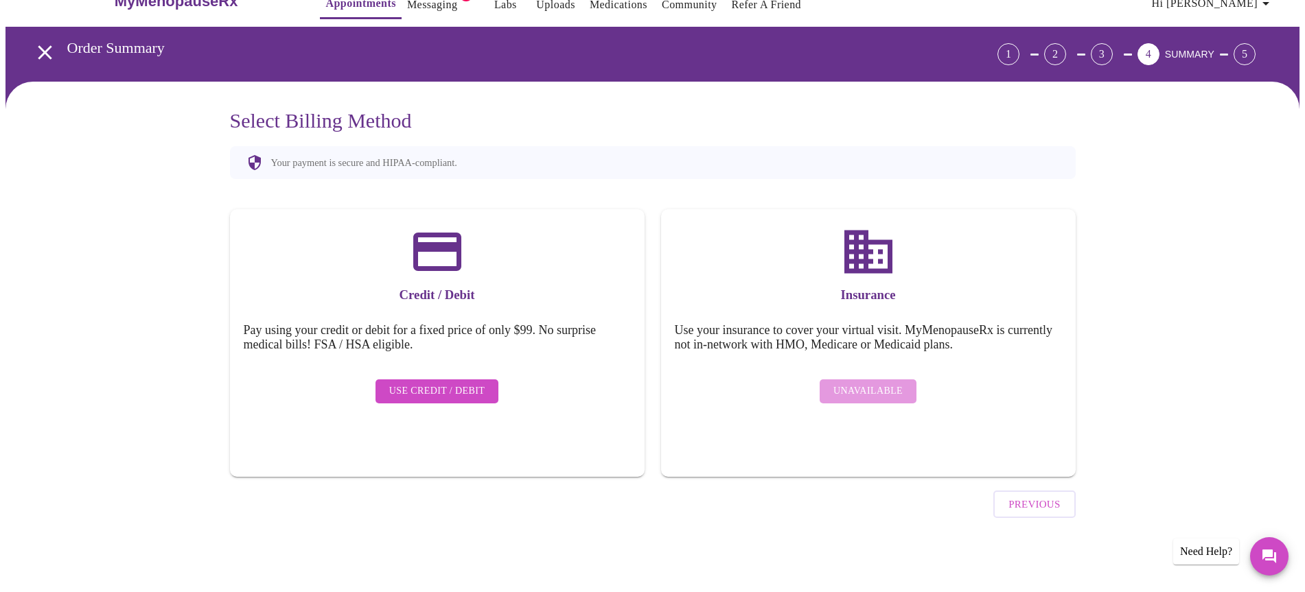
scroll to position [0, 0]
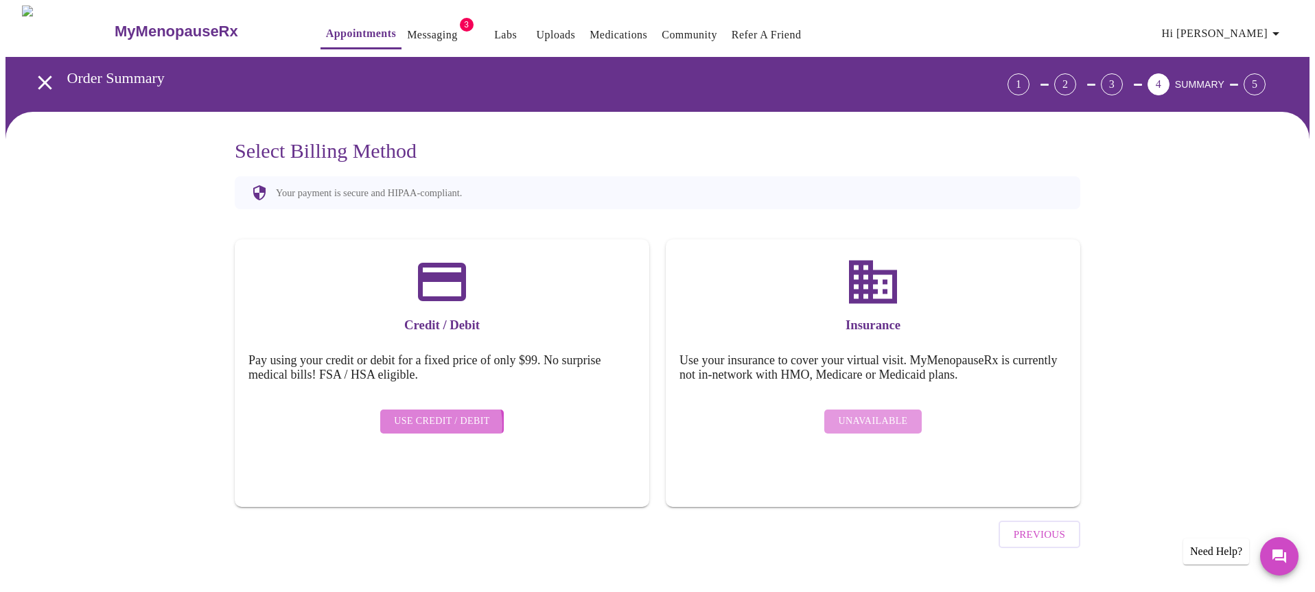
click at [438, 415] on span "Use Credit / Debit" at bounding box center [442, 421] width 96 height 17
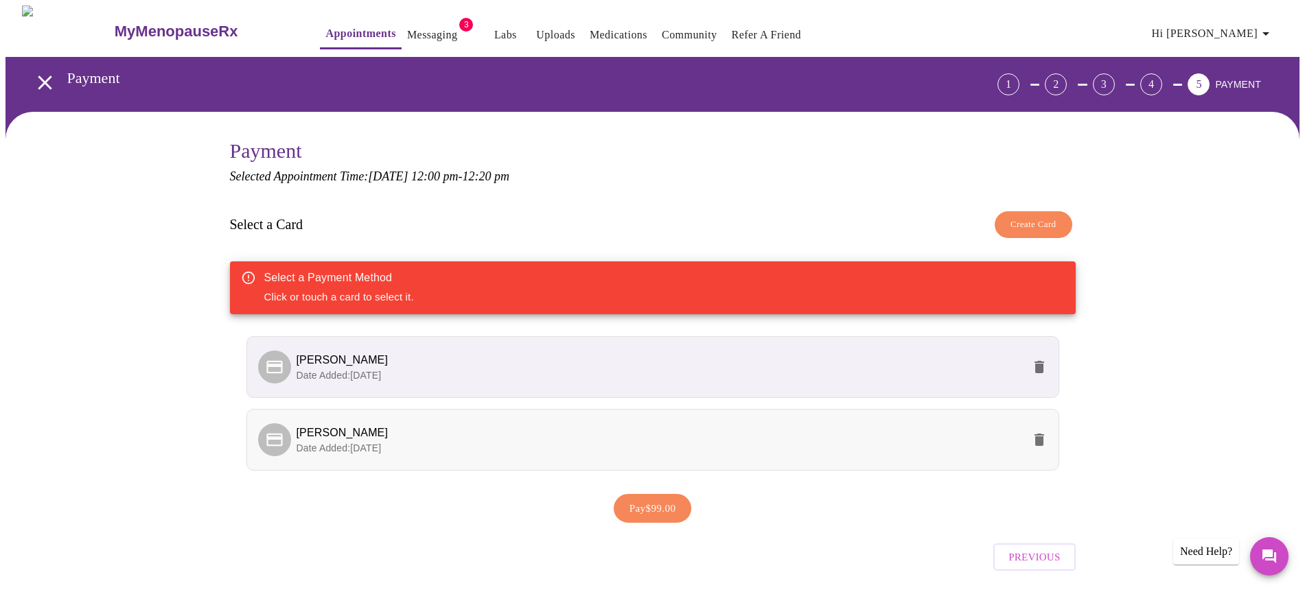
click at [654, 444] on p "Date Added: [DATE]" at bounding box center [660, 448] width 726 height 14
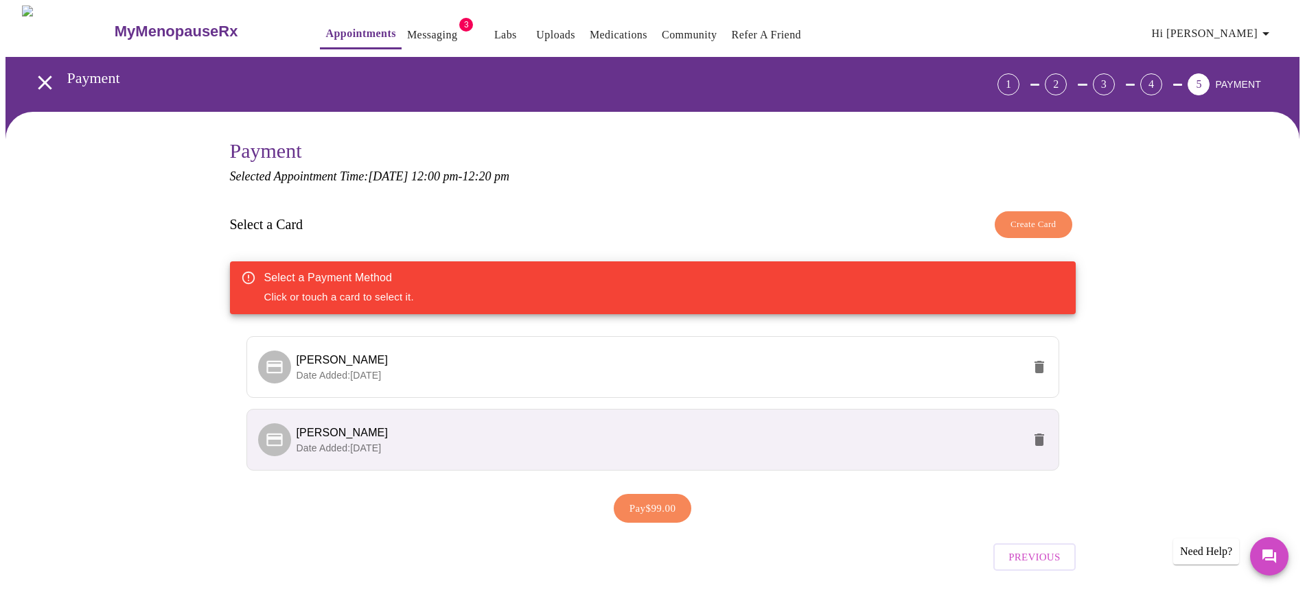
click at [645, 509] on span "Pay $99.00" at bounding box center [653, 509] width 47 height 18
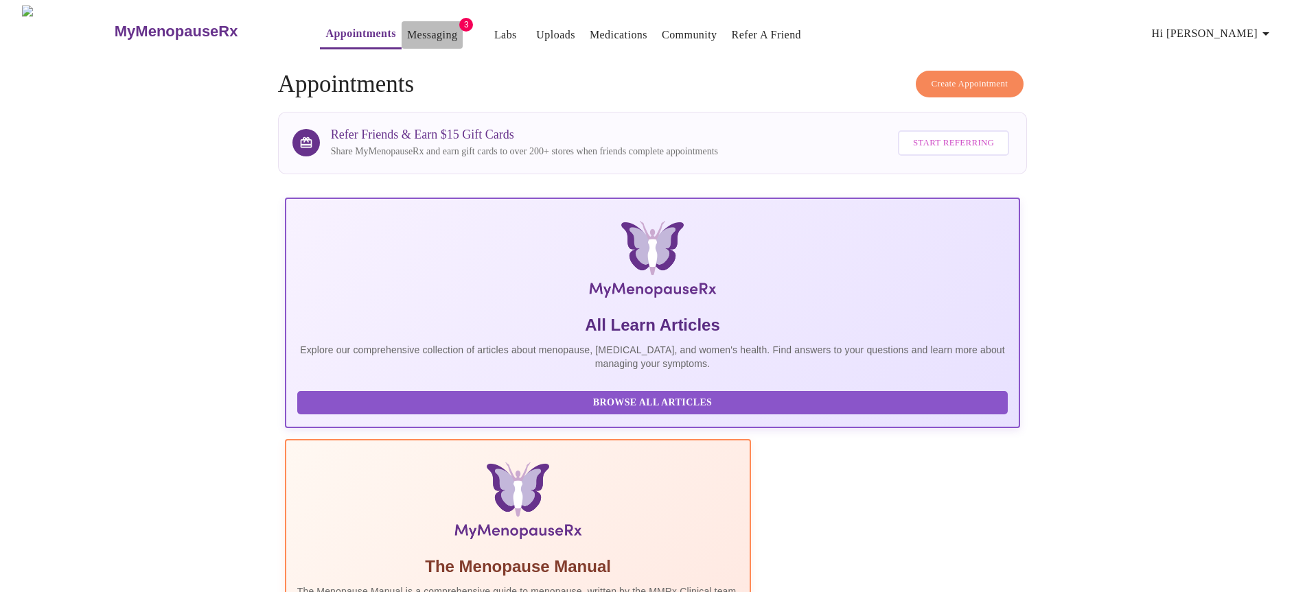
click at [408, 25] on link "Messaging" at bounding box center [432, 34] width 50 height 19
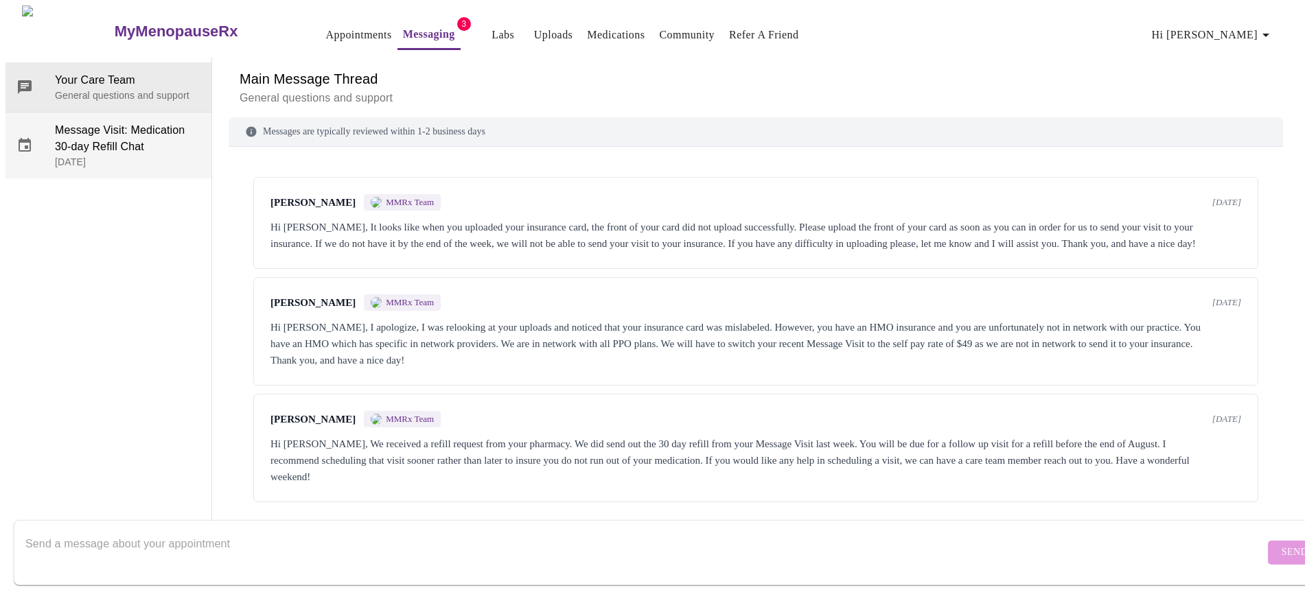
click at [132, 135] on span "Message Visit: Medication 30-day Refill Chat" at bounding box center [128, 138] width 146 height 33
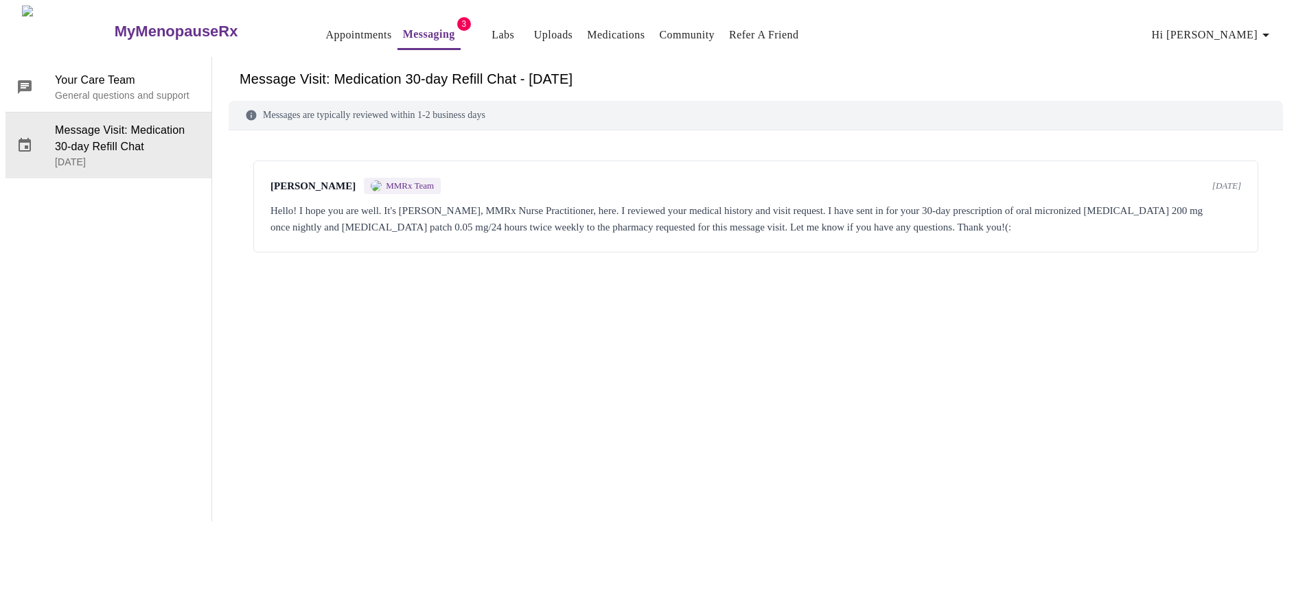
scroll to position [51, 0]
click at [375, 256] on div "[PERSON_NAME] MMRx Team [DATE] Hello! I hope you are well. It's [PERSON_NAME], …" at bounding box center [756, 307] width 1054 height 320
